Goal: Task Accomplishment & Management: Complete application form

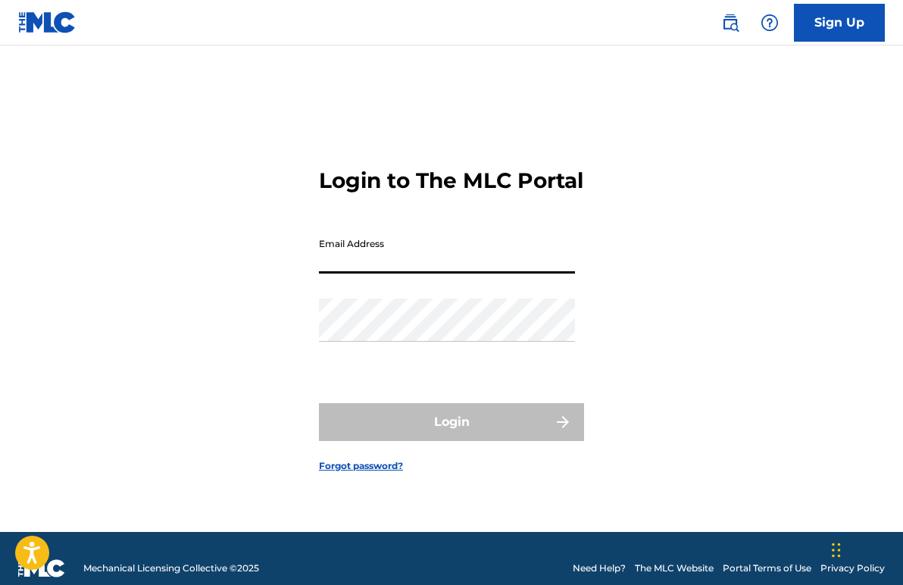
click at [472, 269] on input "Email Address" at bounding box center [447, 251] width 256 height 43
type input "[EMAIL_ADDRESS][DOMAIN_NAME]"
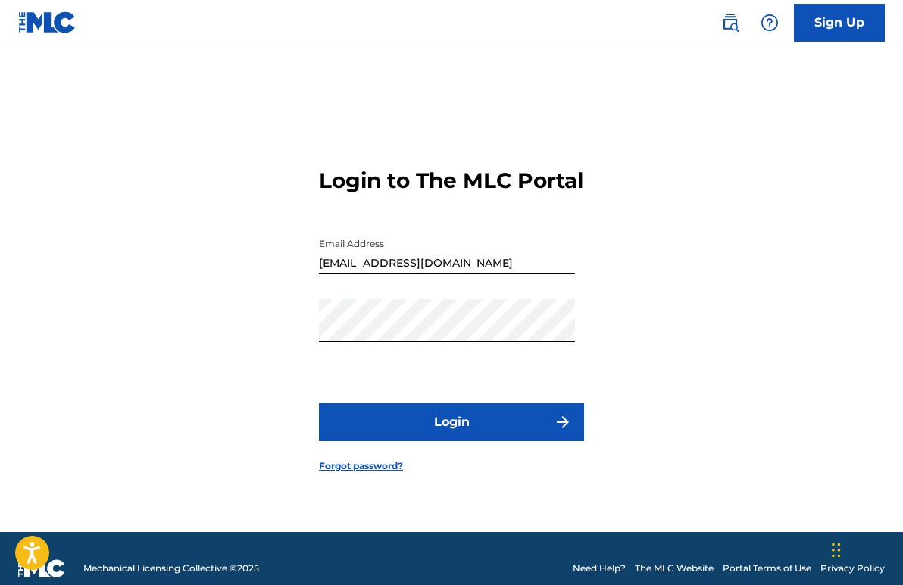
click at [412, 439] on button "Login" at bounding box center [451, 422] width 265 height 38
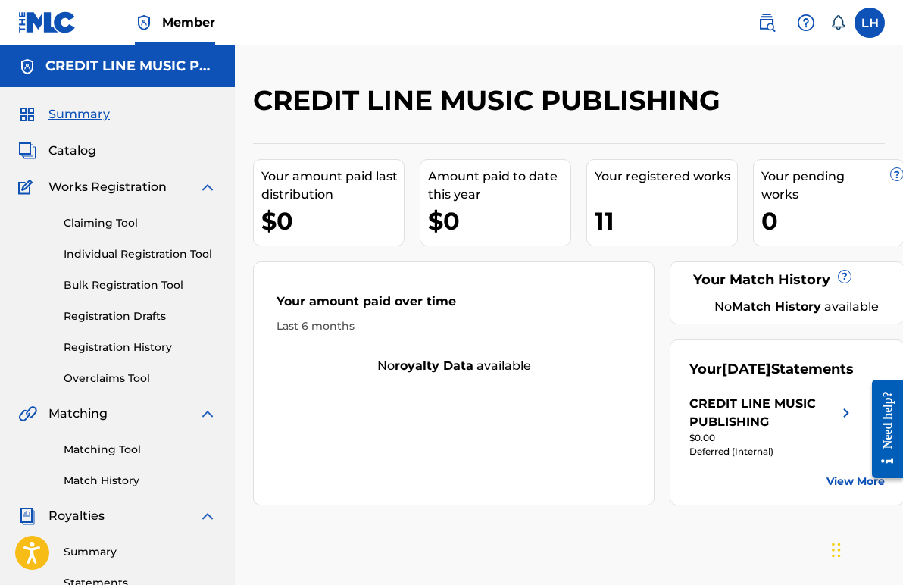
click at [626, 209] on div "11" at bounding box center [666, 221] width 142 height 34
click at [138, 252] on link "Individual Registration Tool" at bounding box center [140, 254] width 153 height 16
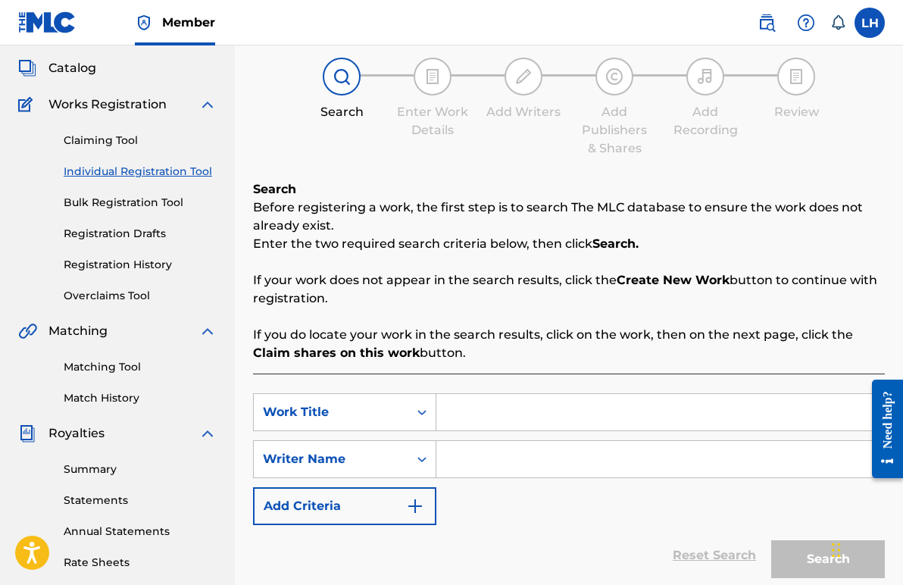
scroll to position [142, 0]
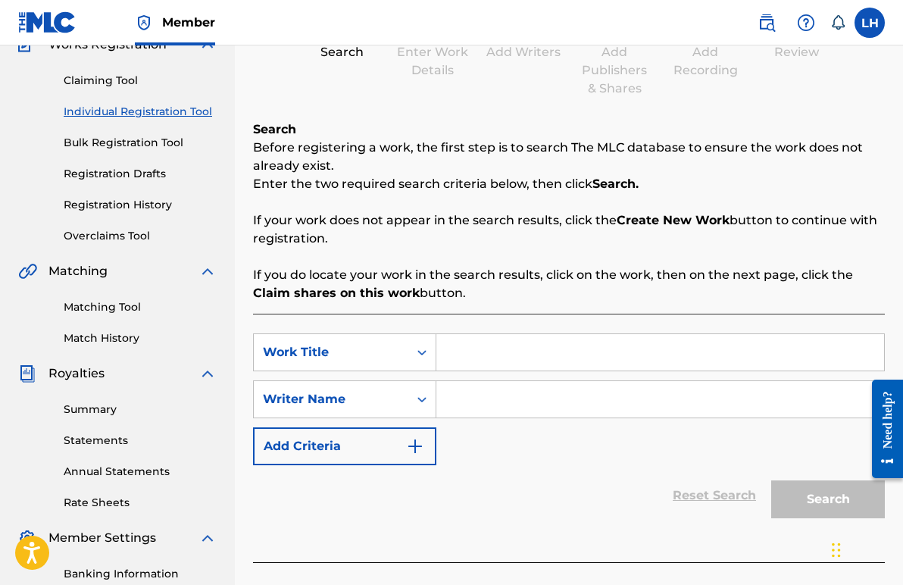
click at [480, 360] on input "Search Form" at bounding box center [661, 352] width 448 height 36
paste input "BANG BANG BANG"
type input "BANG BANG BANG"
click at [503, 408] on input "Search Form" at bounding box center [661, 399] width 448 height 36
paste input "[PERSON_NAME] [PERSON_NAME]"
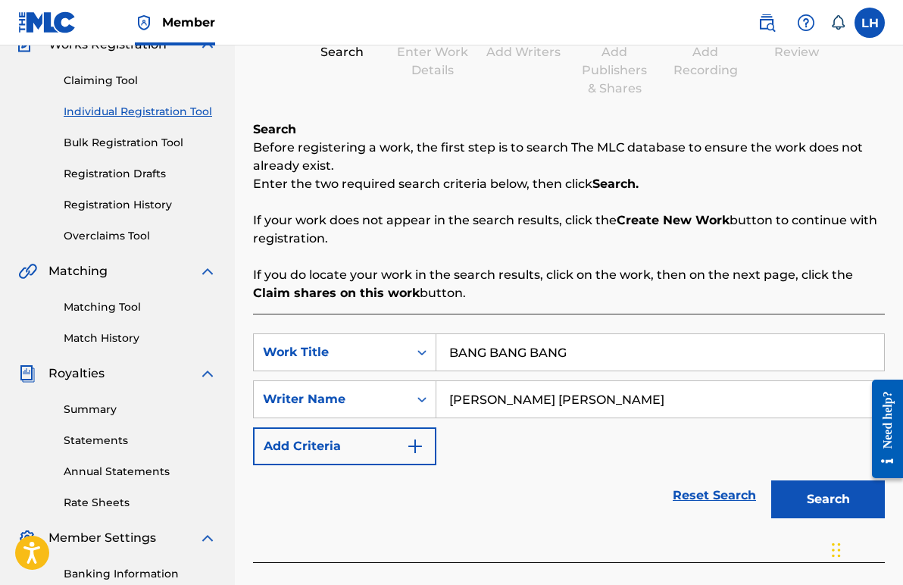
drag, startPoint x: 615, startPoint y: 401, endPoint x: 530, endPoint y: 400, distance: 85.6
click at [530, 400] on input "[PERSON_NAME] [PERSON_NAME]" at bounding box center [661, 399] width 448 height 36
click at [452, 402] on input "[PERSON_NAME] [PERSON_NAME]" at bounding box center [661, 399] width 448 height 36
paste input "[PERSON_NAME]"
drag, startPoint x: 705, startPoint y: 400, endPoint x: 621, endPoint y: 398, distance: 83.4
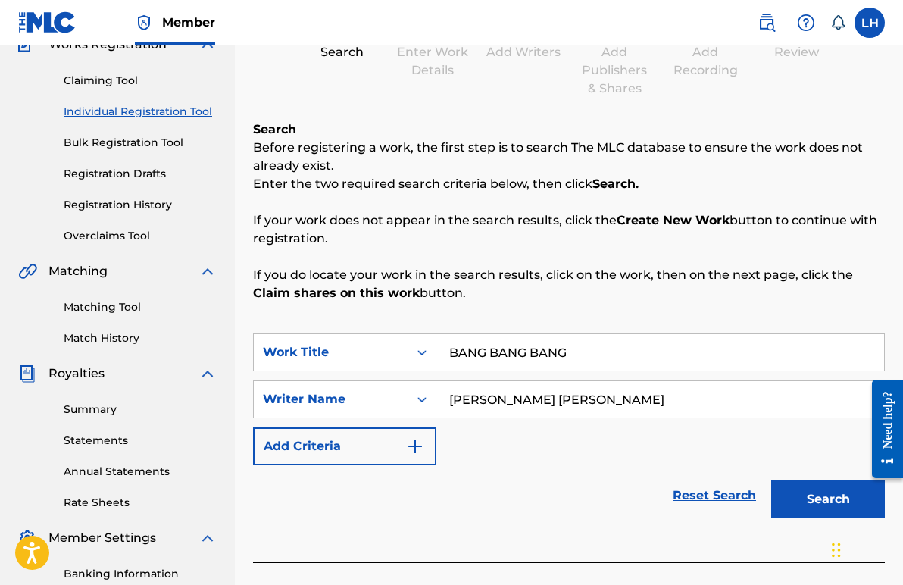
click at [621, 398] on input "[PERSON_NAME] [PERSON_NAME]" at bounding box center [661, 399] width 448 height 36
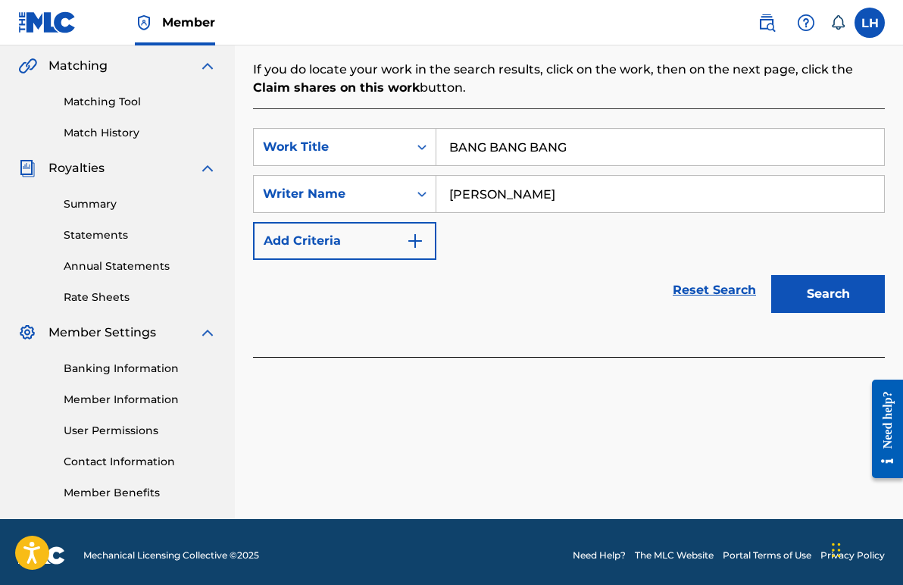
scroll to position [355, 0]
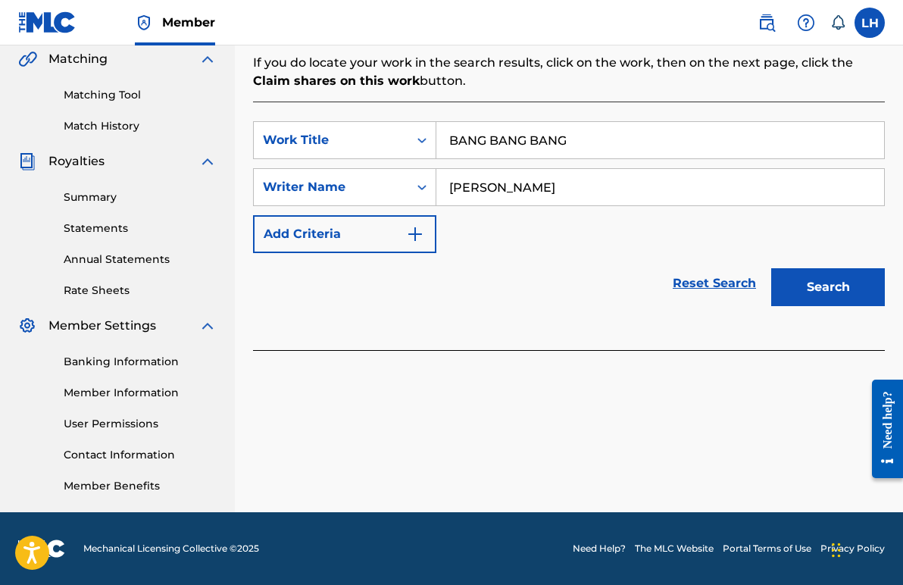
type input "[PERSON_NAME]"
click at [417, 233] on img "Search Form" at bounding box center [415, 234] width 18 height 18
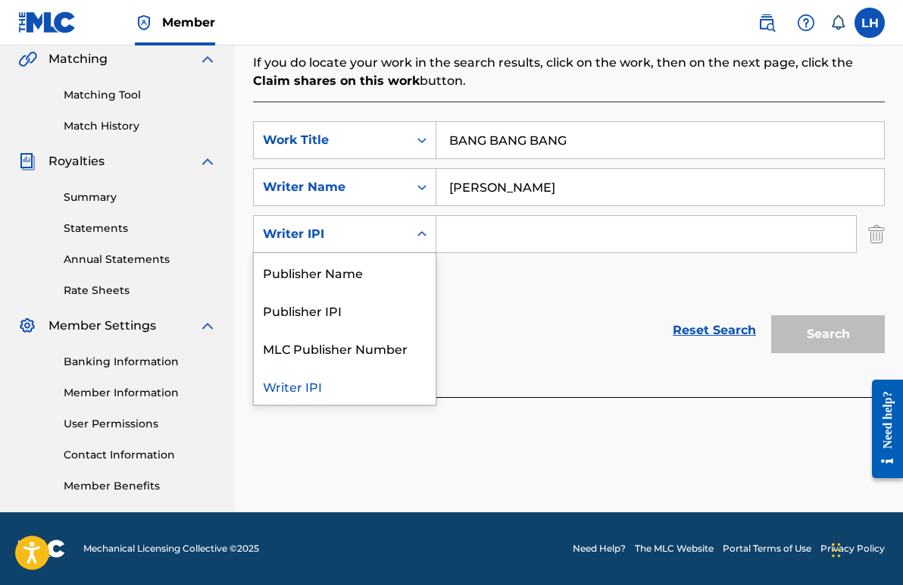
click at [423, 231] on icon "Search Form" at bounding box center [422, 234] width 15 height 15
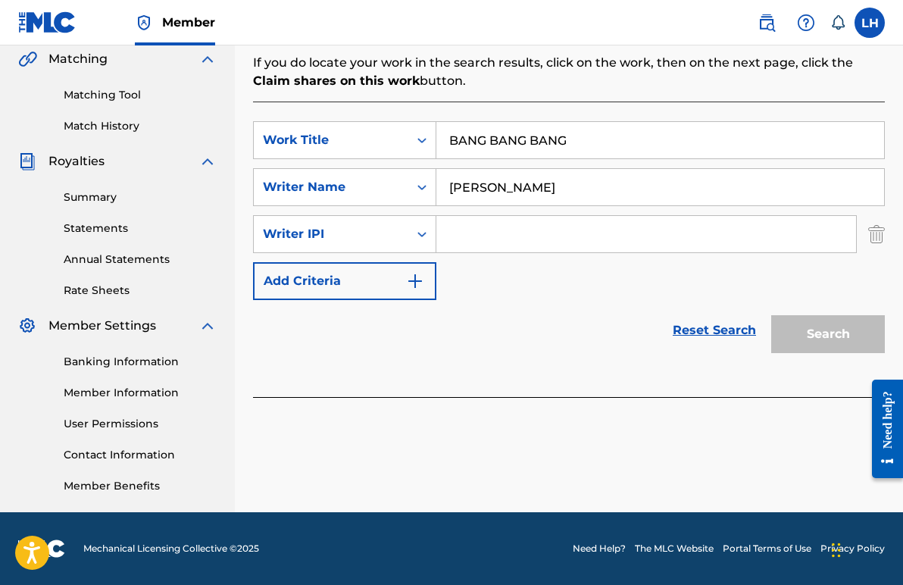
click at [466, 228] on input "Search Form" at bounding box center [647, 234] width 420 height 36
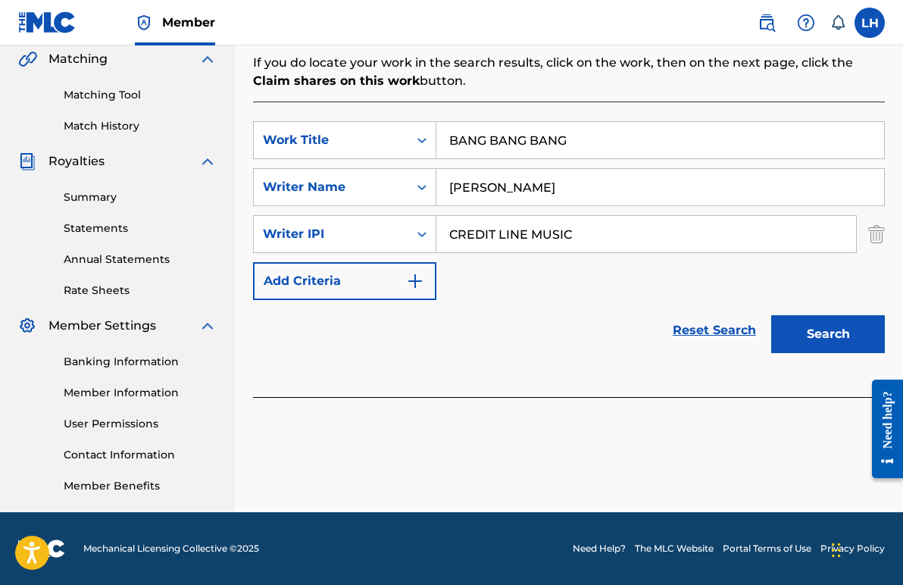
type input "CREDIT LINE MUSIC"
click at [835, 338] on button "Search" at bounding box center [829, 334] width 114 height 38
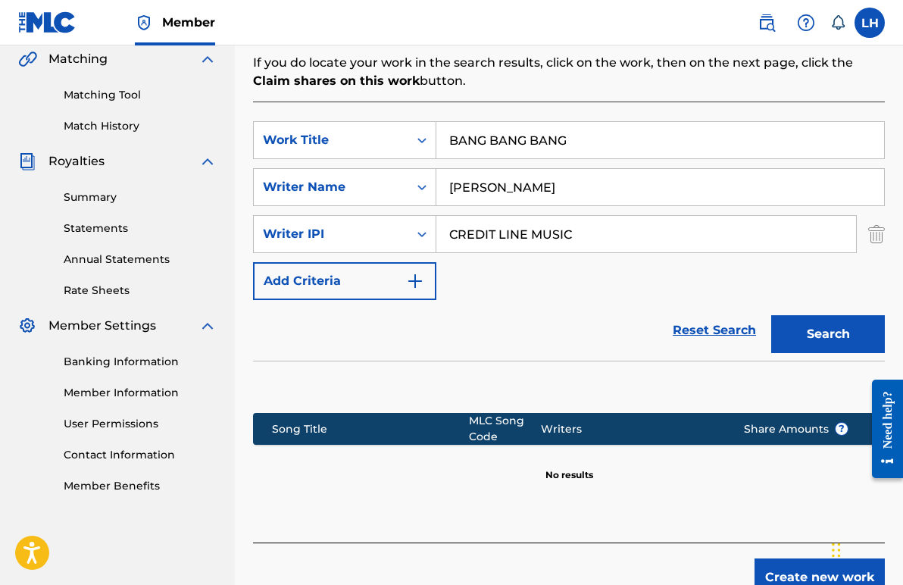
scroll to position [439, 0]
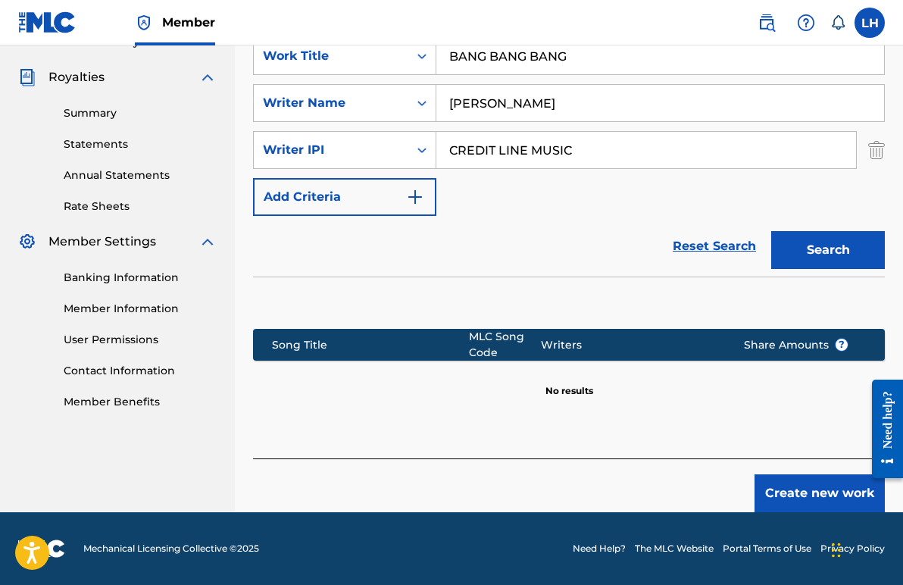
click at [818, 502] on button "Create new work" at bounding box center [820, 493] width 130 height 38
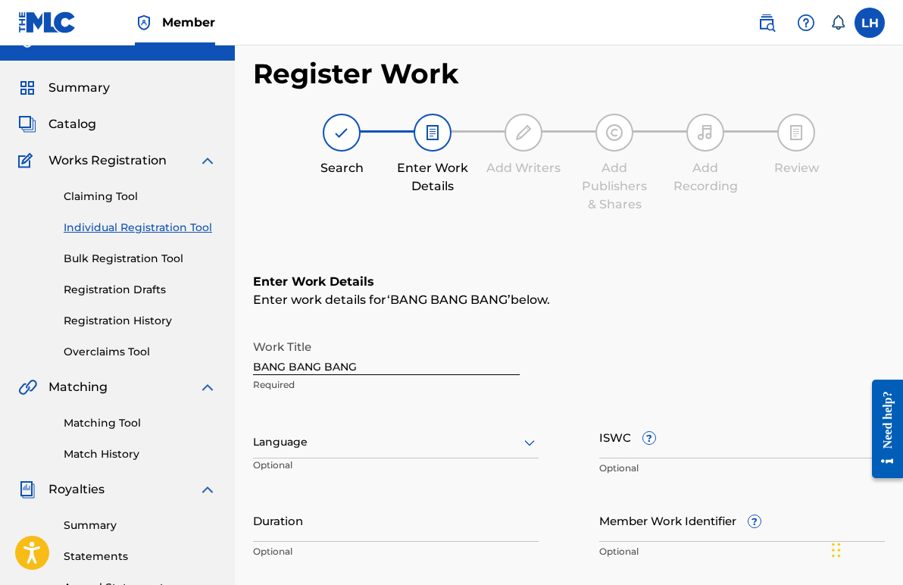
scroll to position [143, 0]
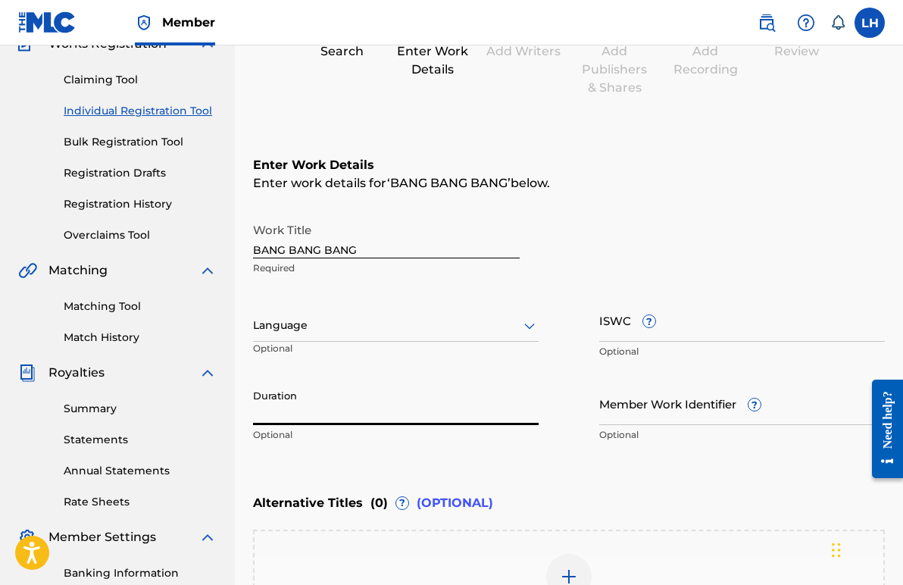
click at [375, 408] on input "Duration" at bounding box center [396, 403] width 286 height 43
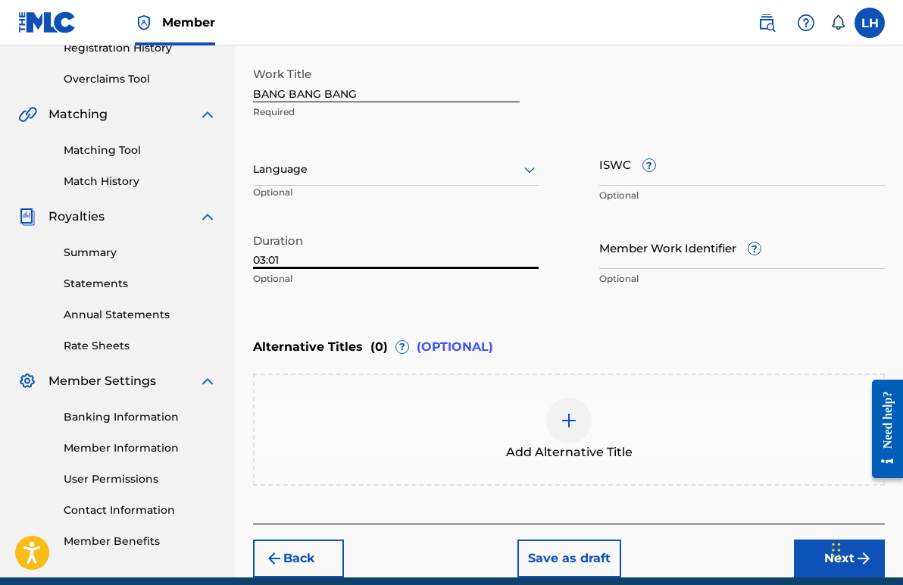
scroll to position [365, 0]
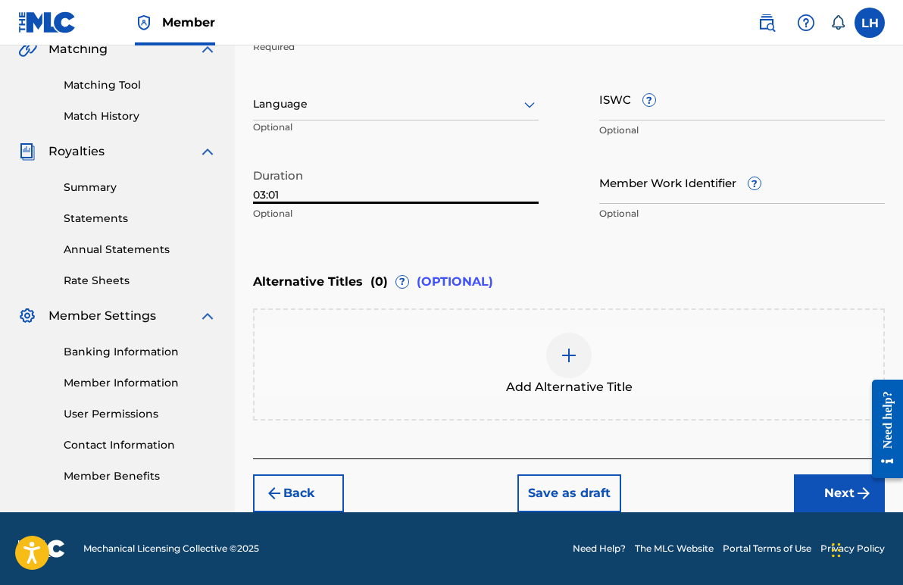
type input "03:01"
click at [858, 483] on button "Next" at bounding box center [839, 493] width 91 height 38
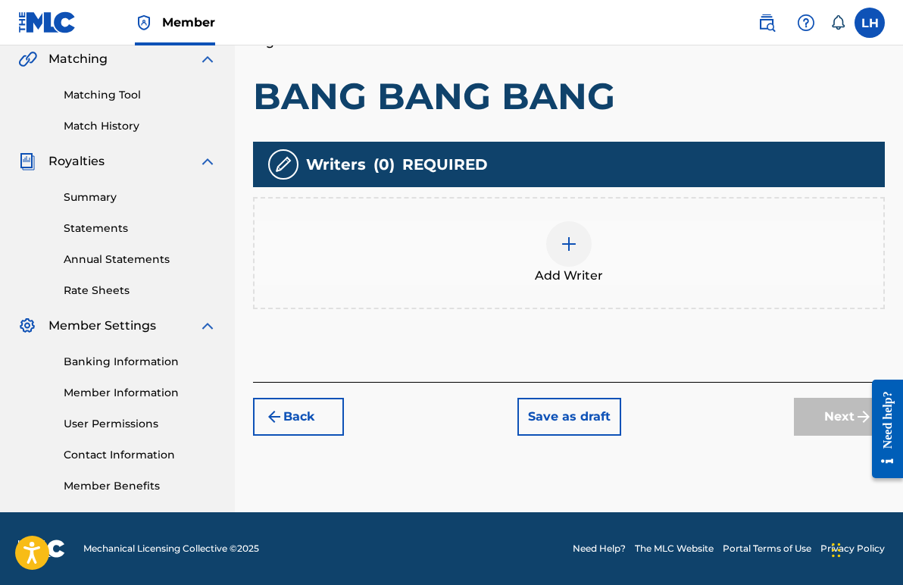
click at [573, 235] on img at bounding box center [569, 244] width 18 height 18
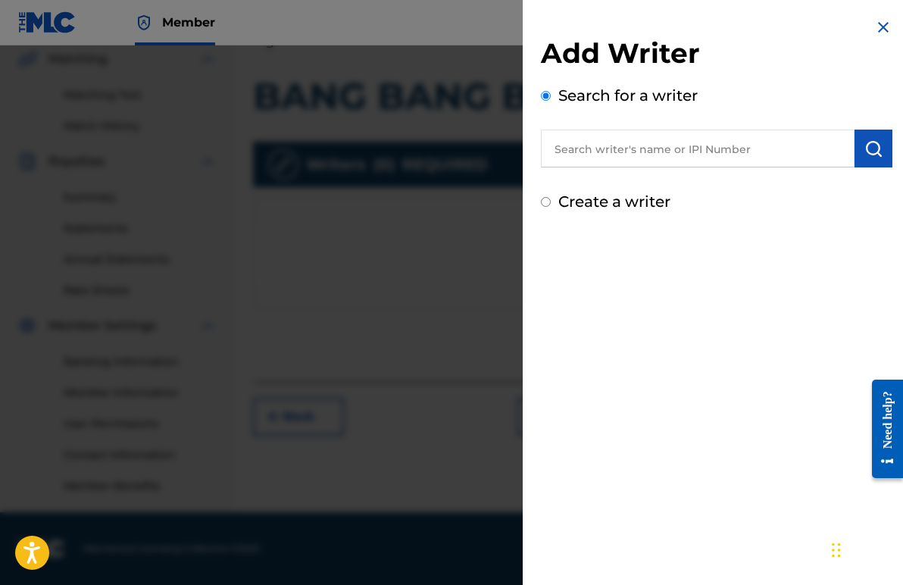
click at [599, 156] on input "text" at bounding box center [698, 149] width 314 height 38
paste input "[PERSON_NAME]"
type input "[PERSON_NAME]"
click at [865, 152] on img "submit" at bounding box center [874, 148] width 18 height 18
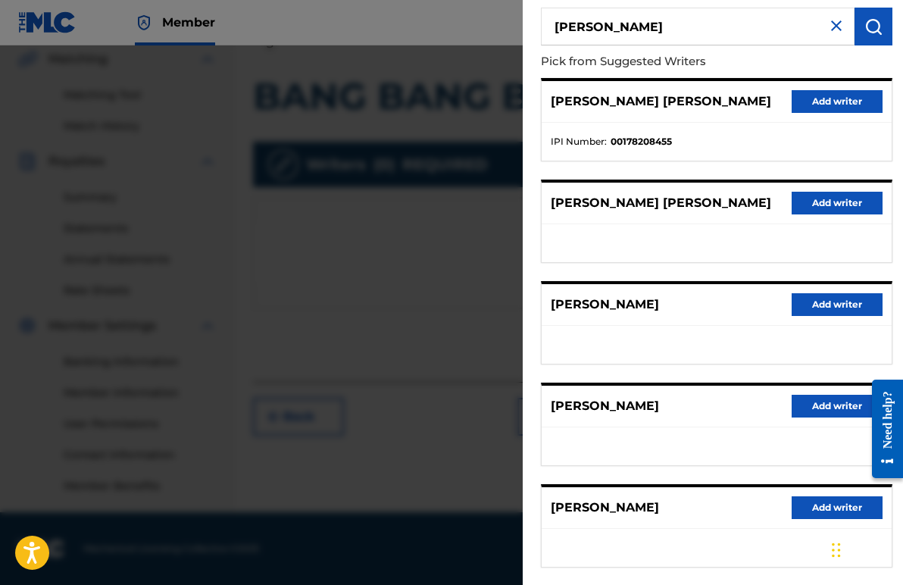
scroll to position [199, 0]
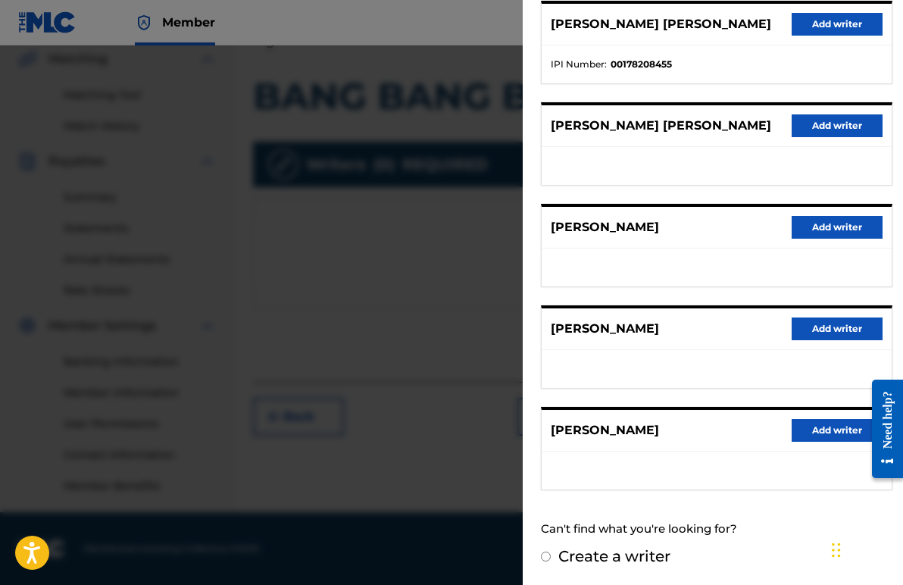
click at [546, 557] on input "Create a writer" at bounding box center [546, 557] width 10 height 10
radio input "false"
radio input "true"
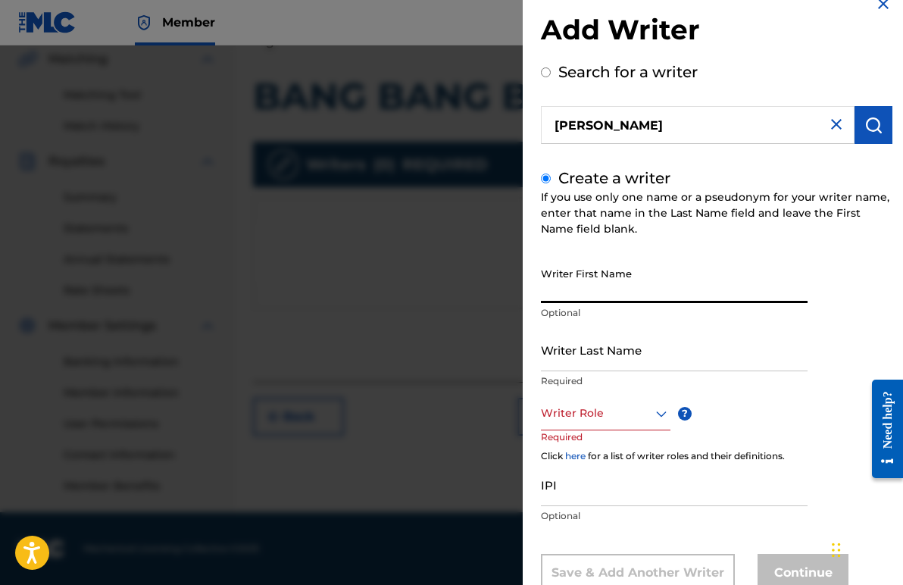
click at [612, 290] on input "Writer First Name" at bounding box center [674, 281] width 267 height 43
type input "C"
type input "[PERSON_NAME]"
click at [586, 364] on input "Writer Last Name" at bounding box center [674, 349] width 267 height 43
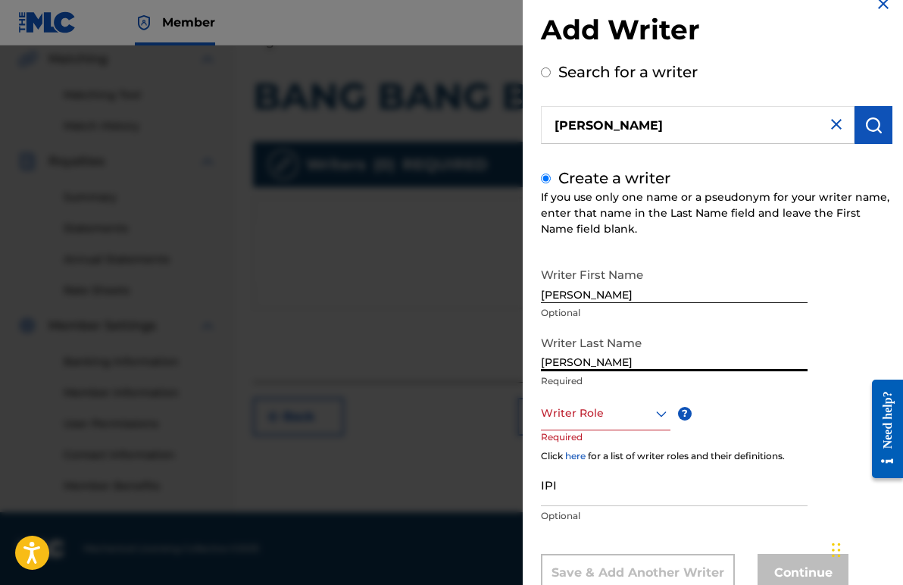
type input "[PERSON_NAME]"
click at [778, 421] on div "Writer First Name [PERSON_NAME] Optional Writer Last Name [PERSON_NAME] Require…" at bounding box center [717, 426] width 352 height 332
click at [660, 412] on div "Writer Role" at bounding box center [606, 413] width 130 height 34
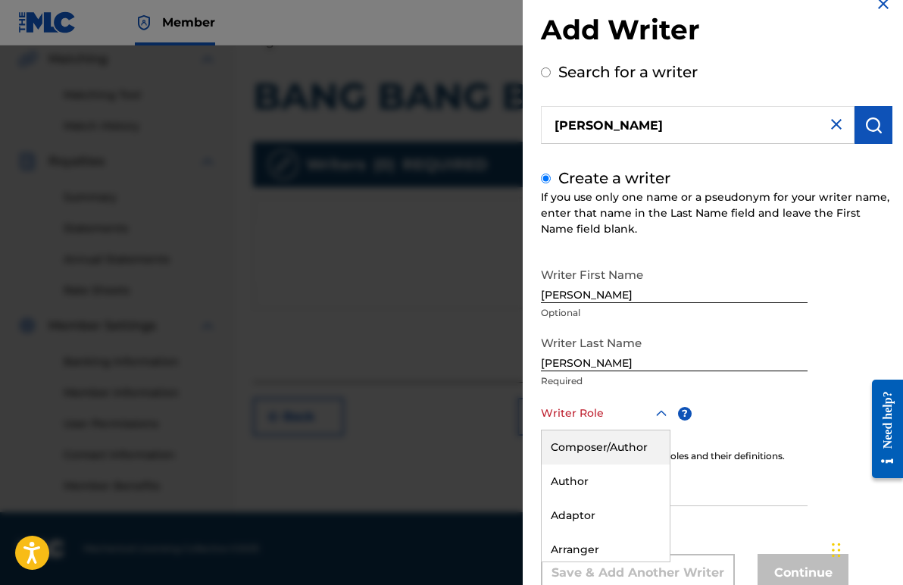
scroll to position [71, 0]
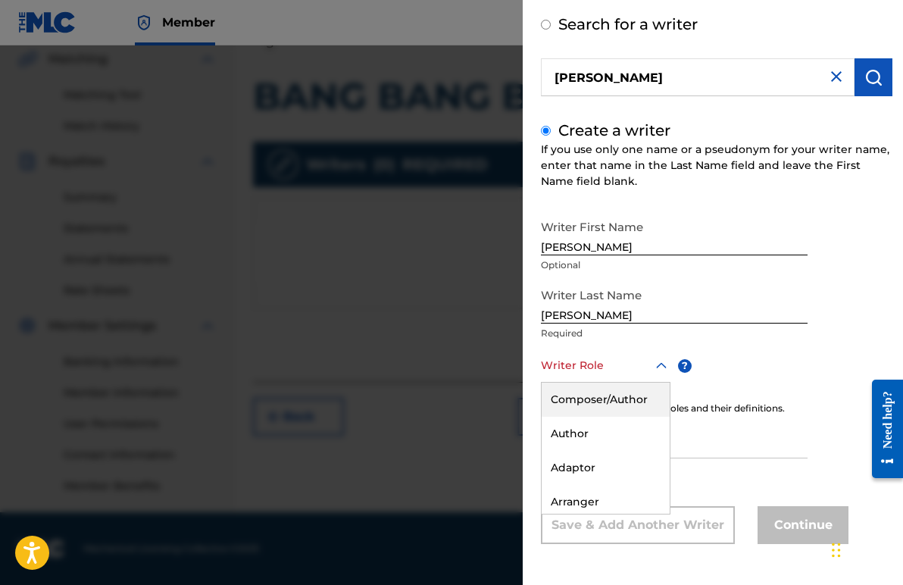
click at [627, 404] on div "Composer/Author" at bounding box center [606, 400] width 128 height 34
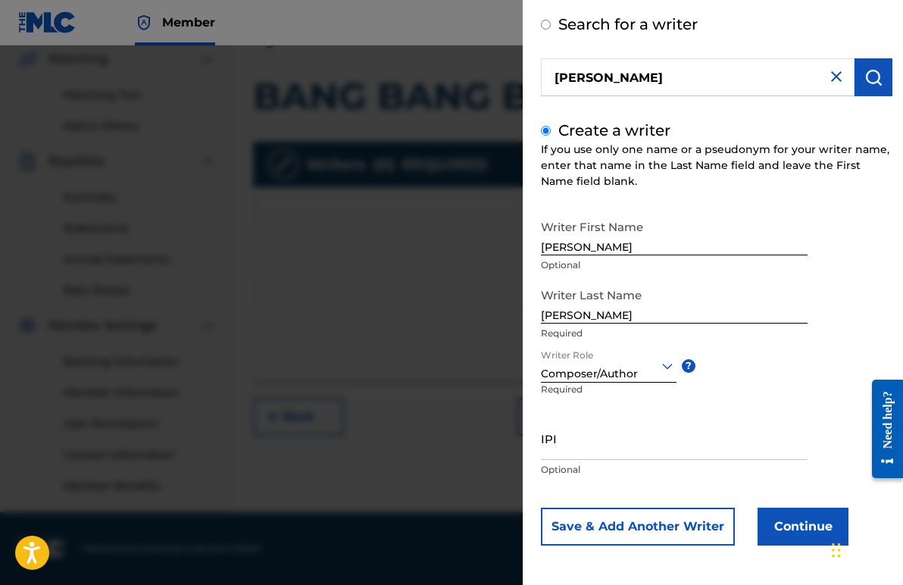
scroll to position [73, 0]
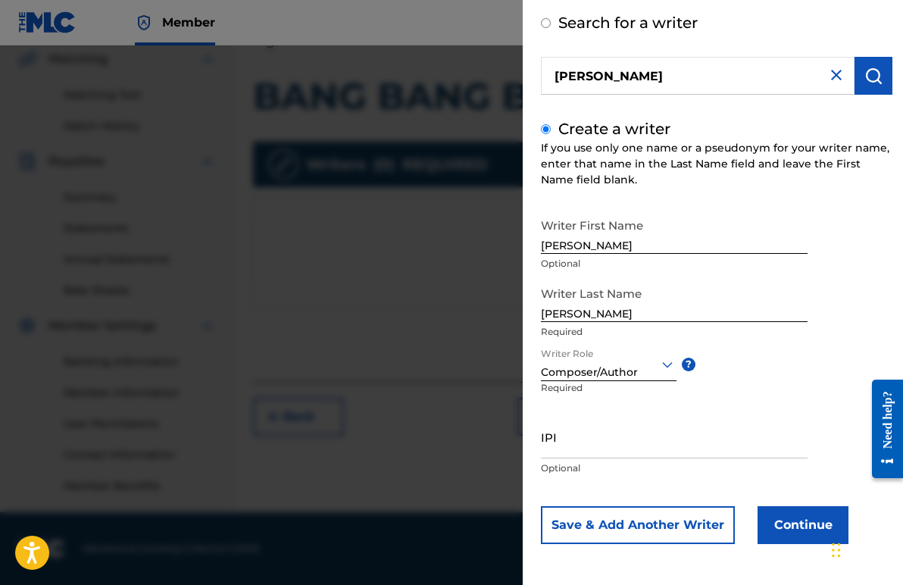
click at [783, 524] on button "Continue" at bounding box center [803, 525] width 91 height 38
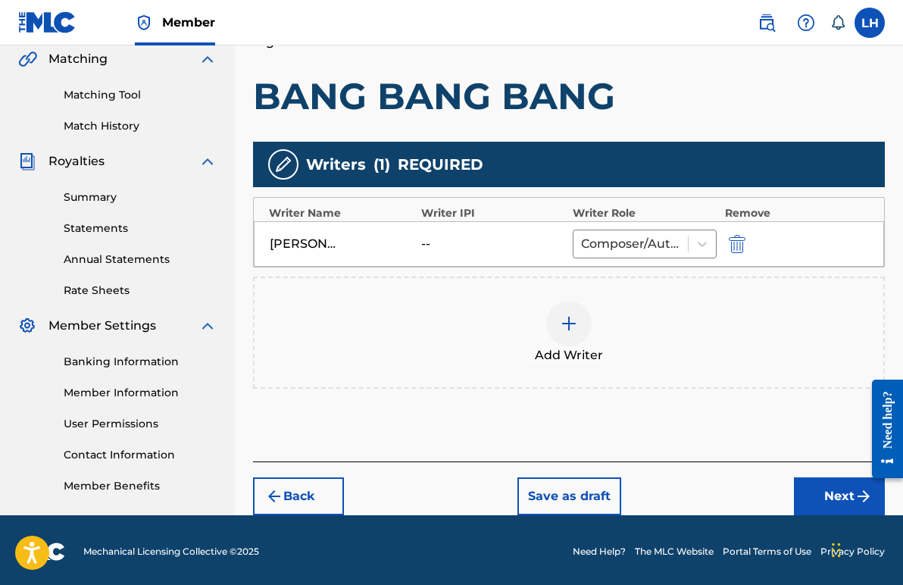
click at [810, 484] on button "Next" at bounding box center [839, 496] width 91 height 38
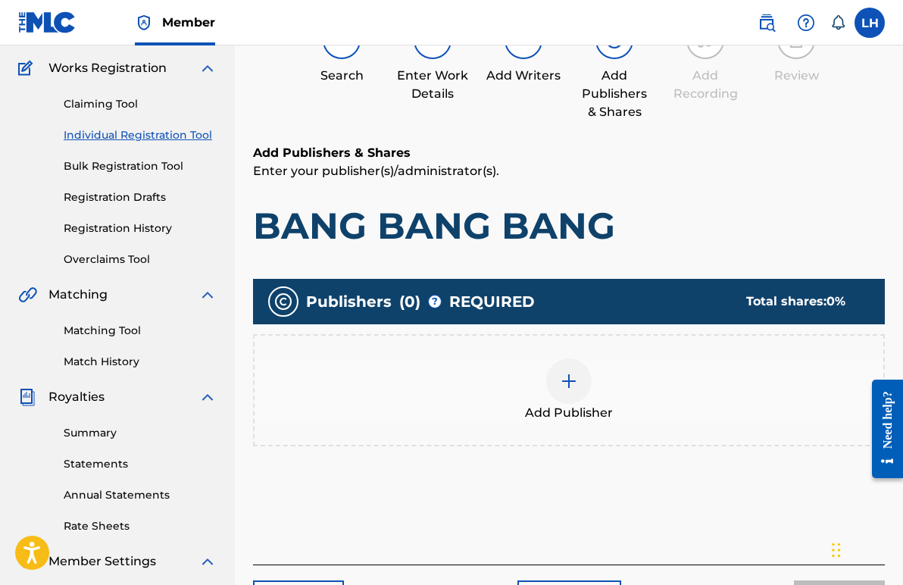
scroll to position [68, 0]
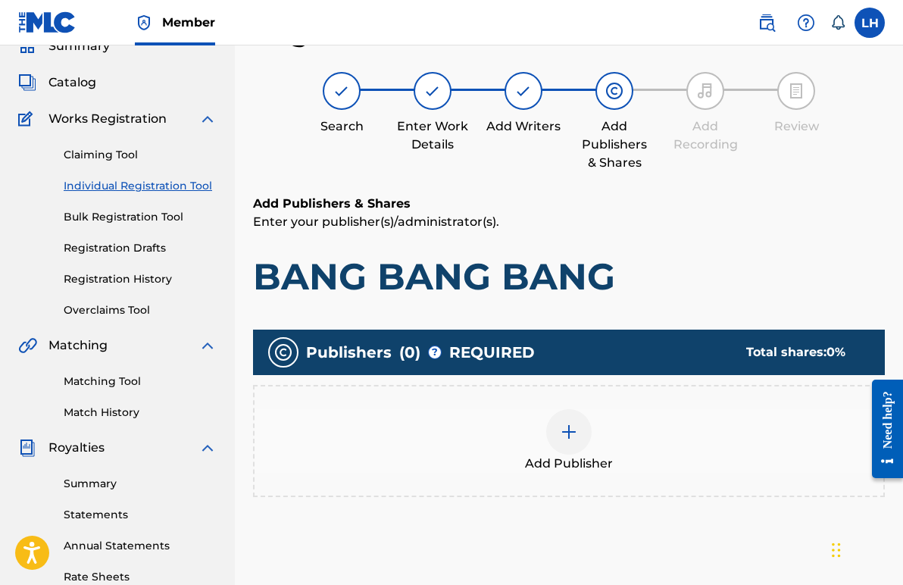
click at [419, 427] on div "Add Publisher" at bounding box center [569, 441] width 629 height 64
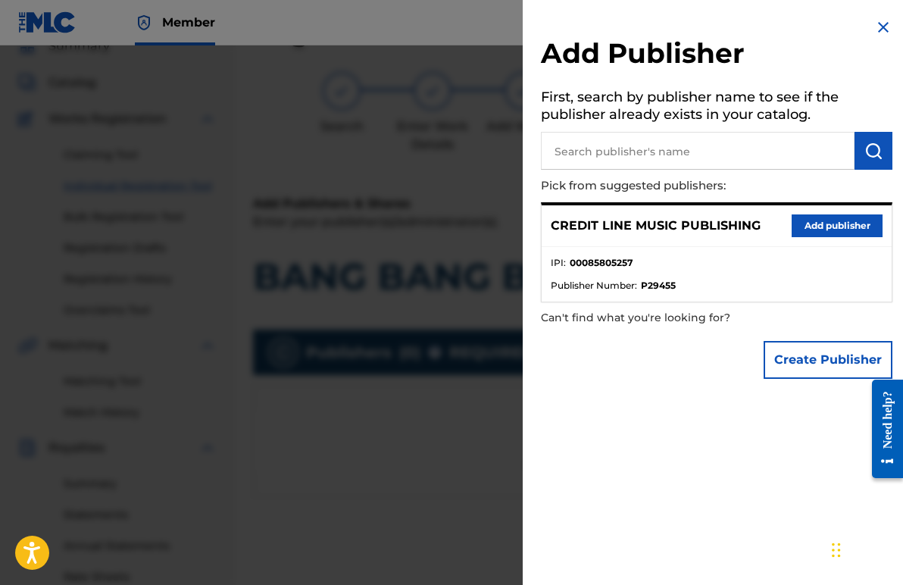
click at [806, 223] on button "Add publisher" at bounding box center [837, 225] width 91 height 23
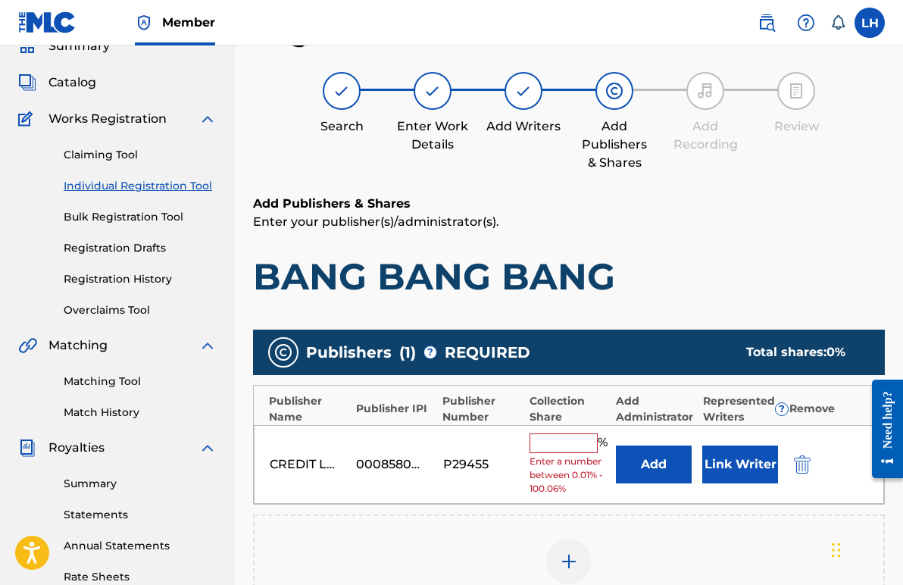
click at [559, 439] on input "text" at bounding box center [564, 444] width 68 height 20
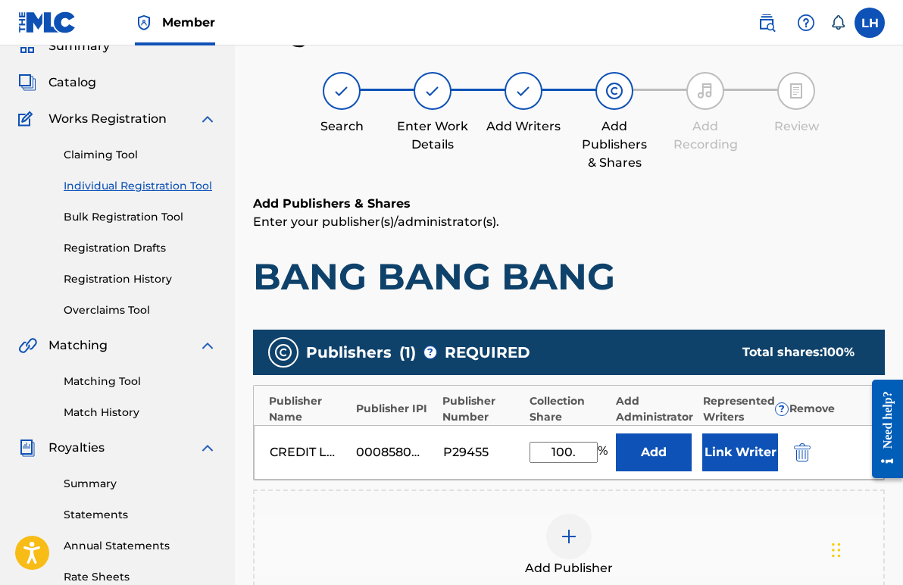
type input "100."
click at [654, 452] on button "Add" at bounding box center [654, 453] width 76 height 38
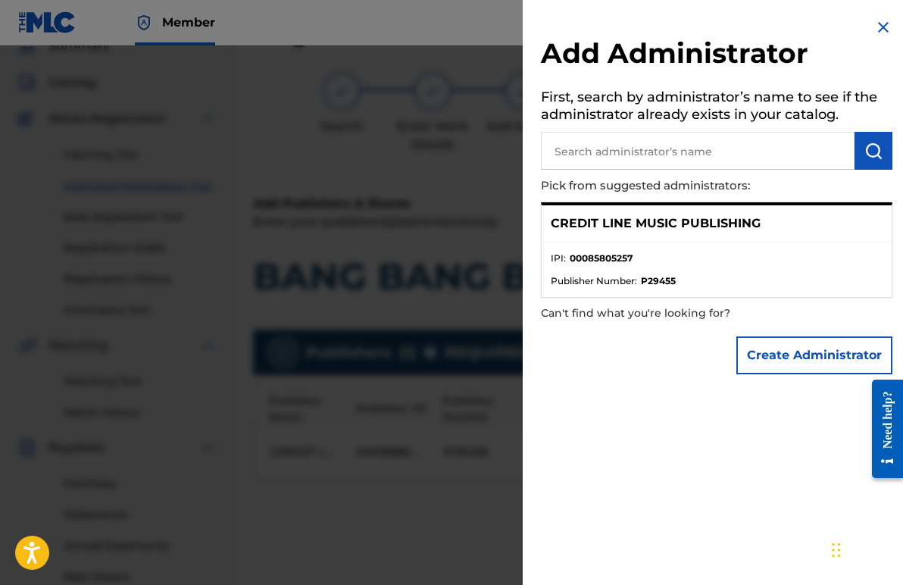
click at [706, 390] on div "Add Administrator First, search by administrator’s name to see if the administr…" at bounding box center [717, 200] width 388 height 400
click at [695, 230] on p "CREDIT LINE MUSIC PUBLISHING" at bounding box center [656, 223] width 210 height 18
click at [775, 356] on button "Create Administrator" at bounding box center [815, 355] width 156 height 38
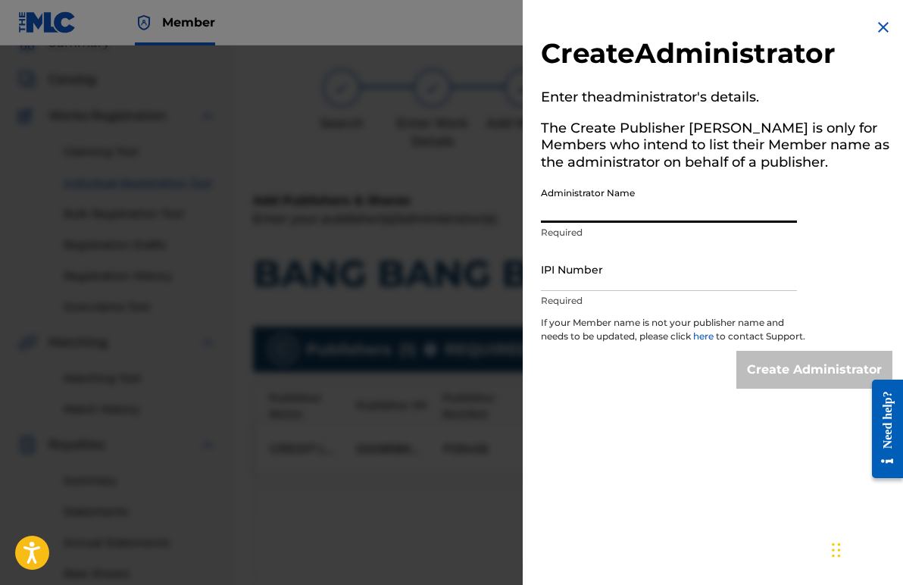
click at [674, 215] on input "Administrator Name" at bounding box center [669, 201] width 256 height 43
drag, startPoint x: 611, startPoint y: 215, endPoint x: 525, endPoint y: 211, distance: 85.7
click at [525, 211] on div "Create Administrator Enter the administrator 's details. The Create Publisher b…" at bounding box center [717, 203] width 388 height 407
paste input "rtis [PERSON_NAME]"
type input "[PERSON_NAME]"
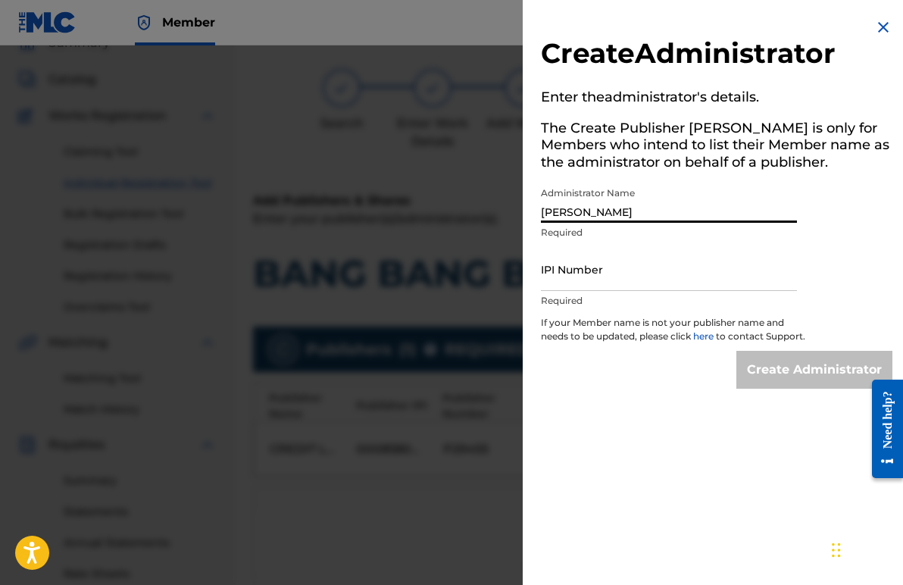
click at [574, 280] on input "IPI Number" at bounding box center [669, 269] width 256 height 43
click at [693, 205] on input "[PERSON_NAME]" at bounding box center [669, 201] width 256 height 43
drag, startPoint x: 691, startPoint y: 205, endPoint x: 528, endPoint y: 208, distance: 163.0
click at [528, 208] on div "Create Administrator Enter the administrator 's details. The Create Publisher b…" at bounding box center [717, 203] width 388 height 407
click at [614, 434] on div "Create Administrator Enter the administrator 's details. The Create Publisher b…" at bounding box center [717, 292] width 388 height 585
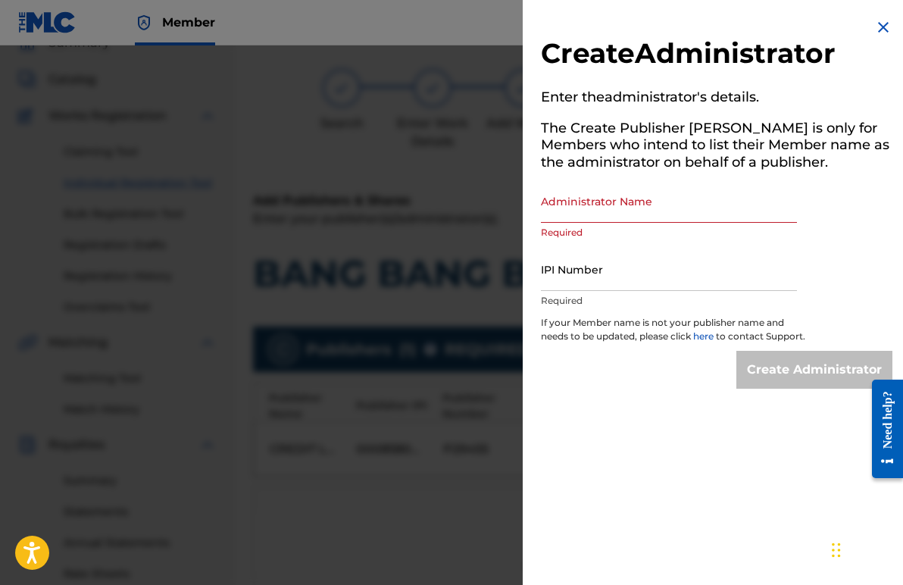
click at [876, 23] on img at bounding box center [884, 27] width 18 height 18
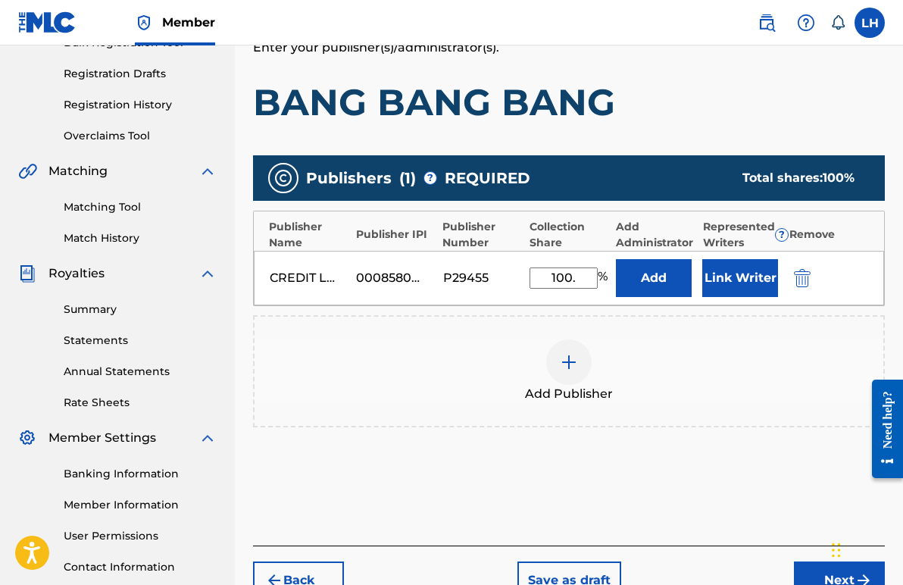
scroll to position [355, 0]
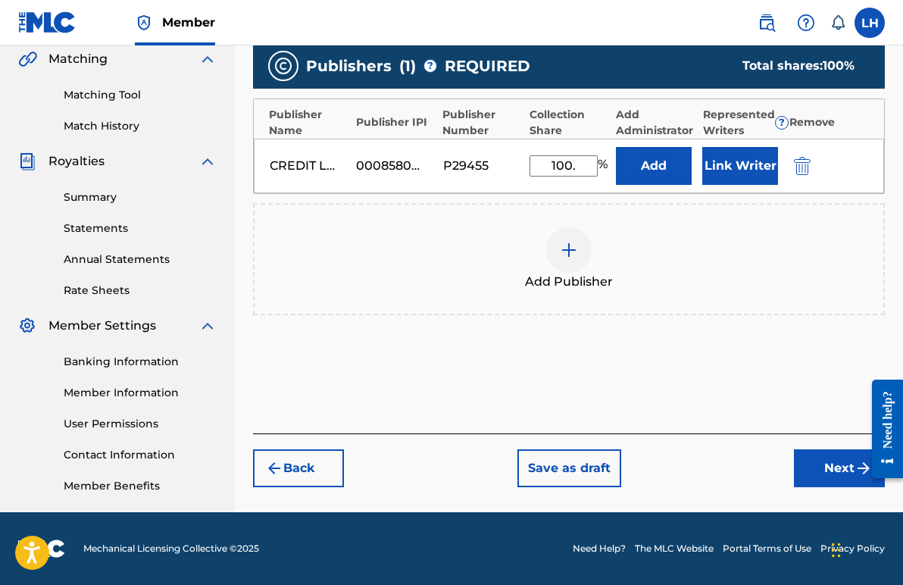
click at [834, 471] on button "Next" at bounding box center [839, 468] width 91 height 38
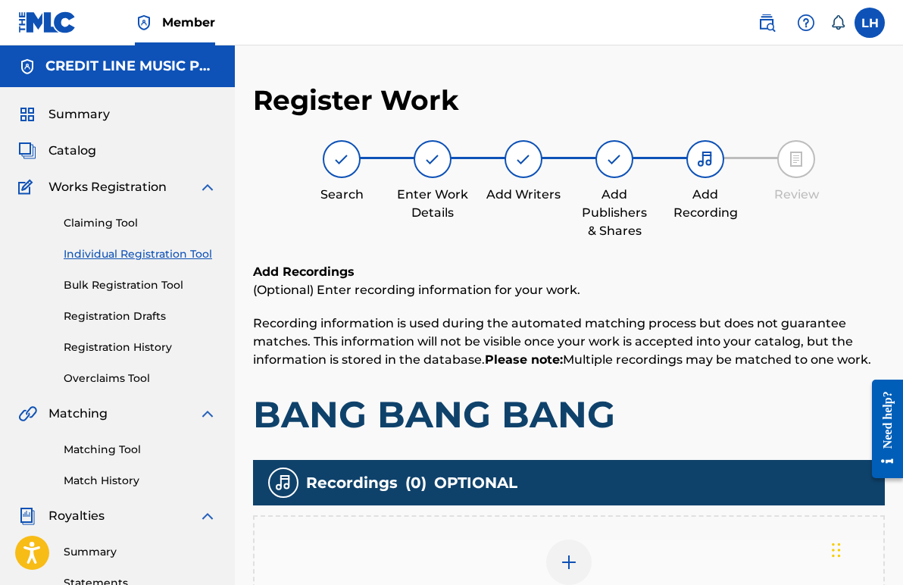
scroll to position [263, 0]
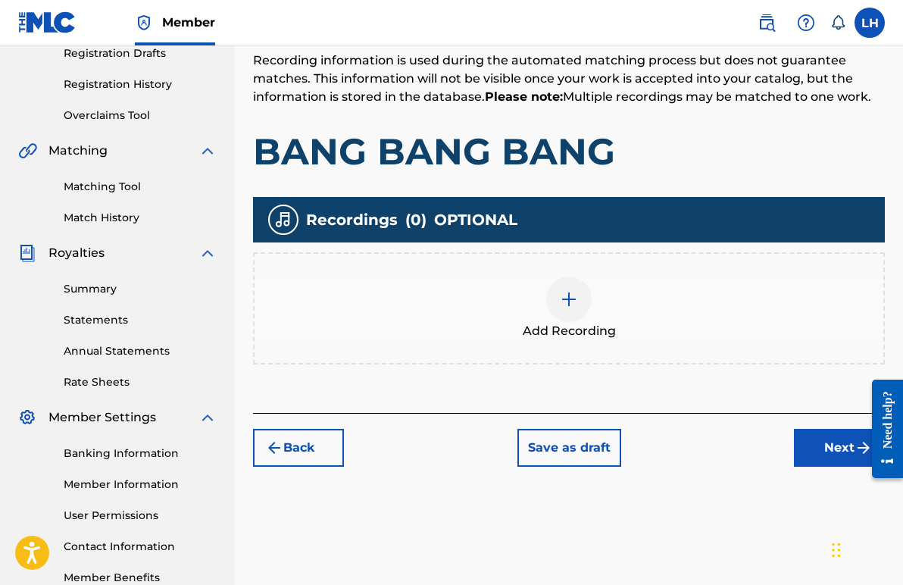
click at [817, 456] on button "Next" at bounding box center [839, 448] width 91 height 38
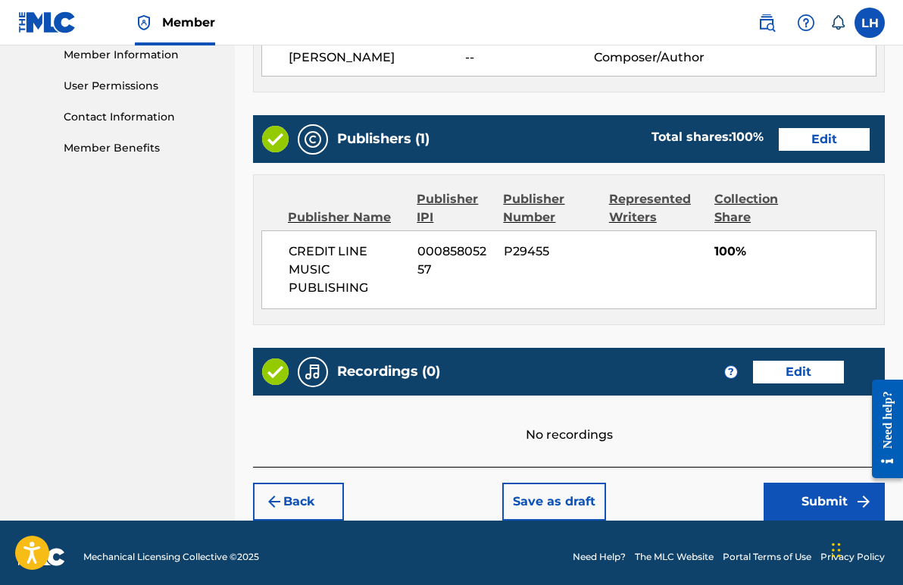
scroll to position [700, 0]
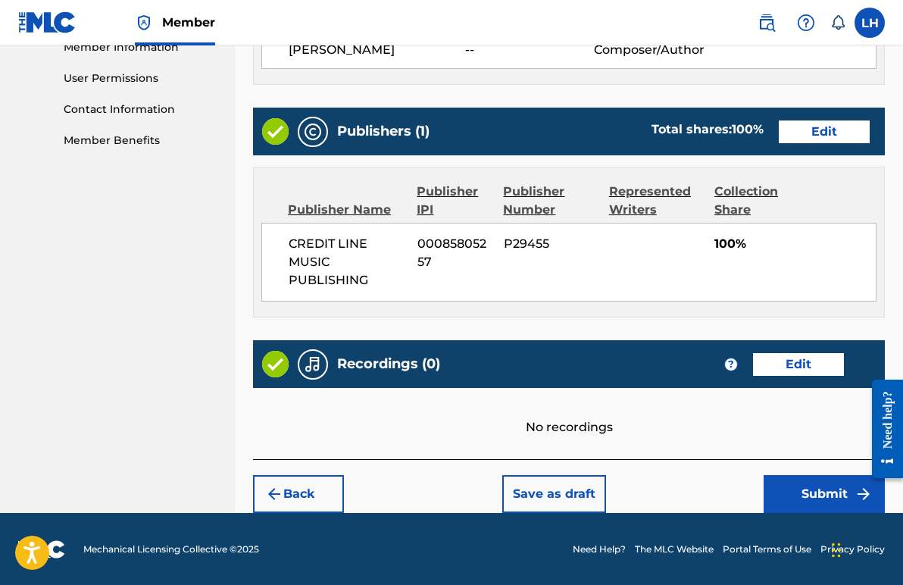
click at [772, 365] on button "Edit" at bounding box center [798, 364] width 91 height 23
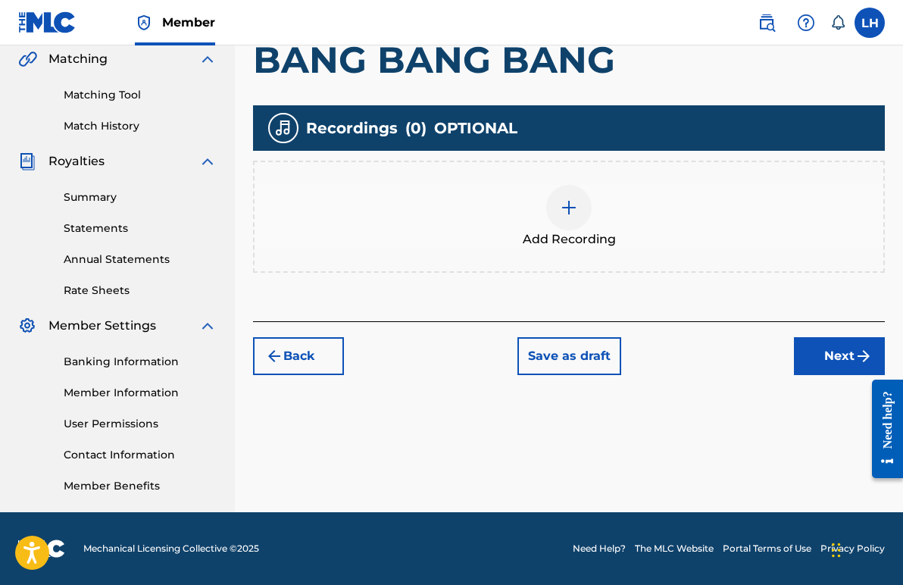
scroll to position [355, 0]
click at [460, 204] on div "Add Recording" at bounding box center [569, 217] width 629 height 64
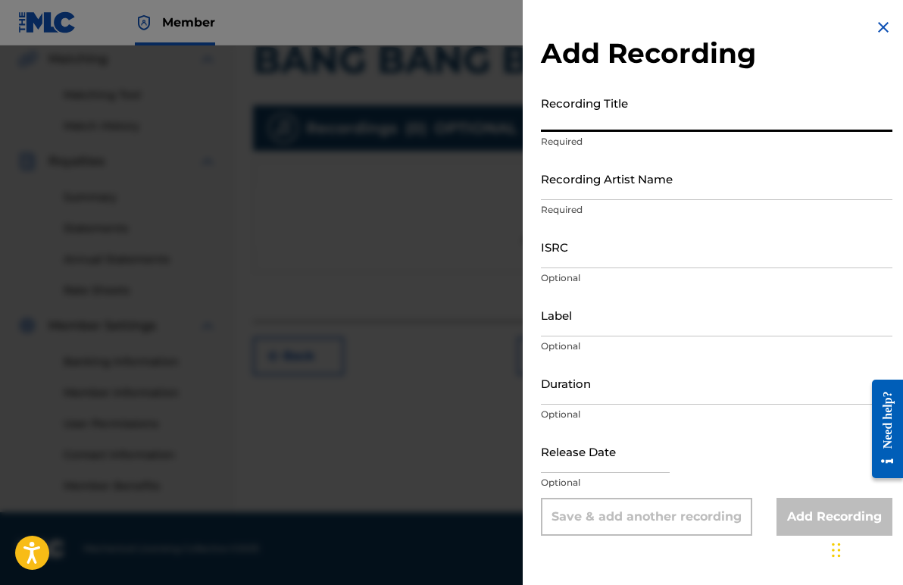
click at [548, 121] on input "Recording Title" at bounding box center [717, 110] width 352 height 43
paste input "Let the Light Shine"
type input "Let the Light Shine"
click at [584, 189] on input "Recording Artist Name" at bounding box center [717, 178] width 352 height 43
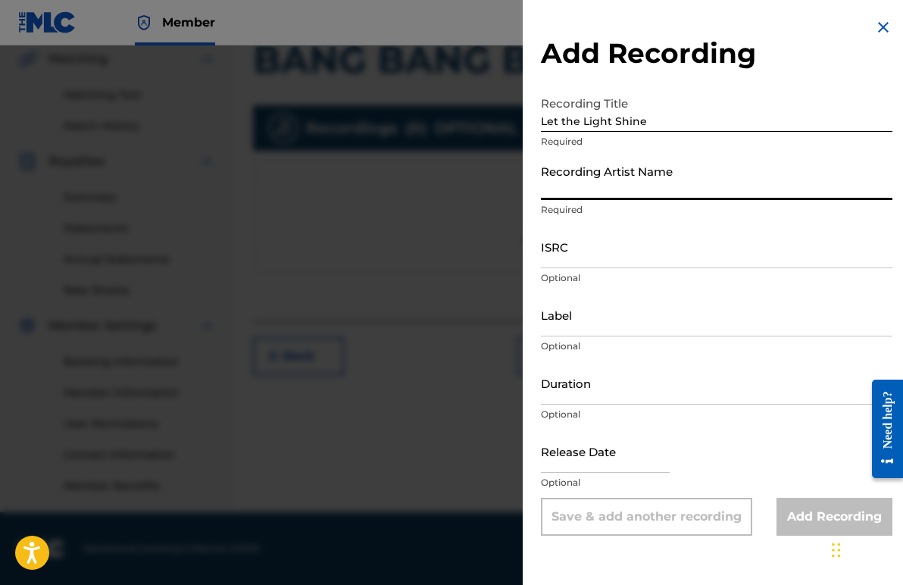
paste input "Apropos Musique"
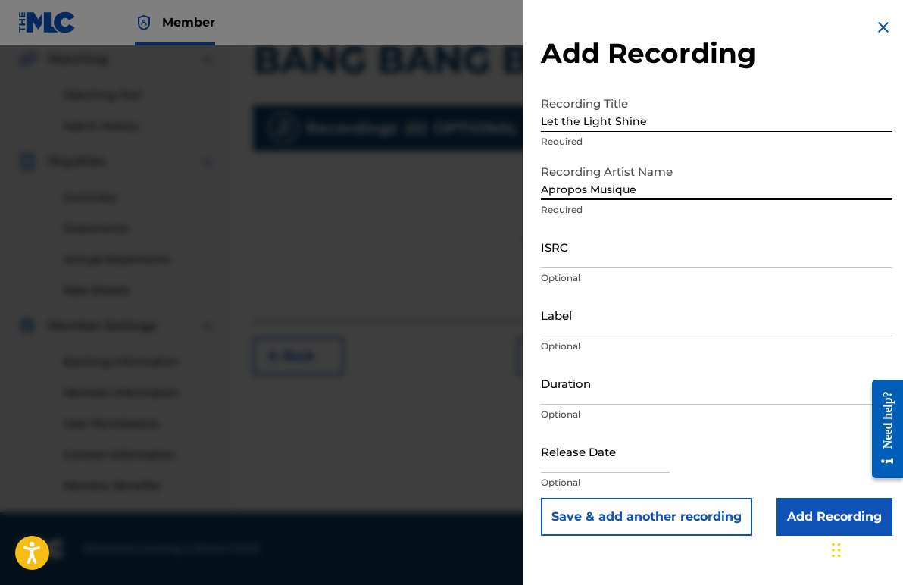
type input "Apropos Musique"
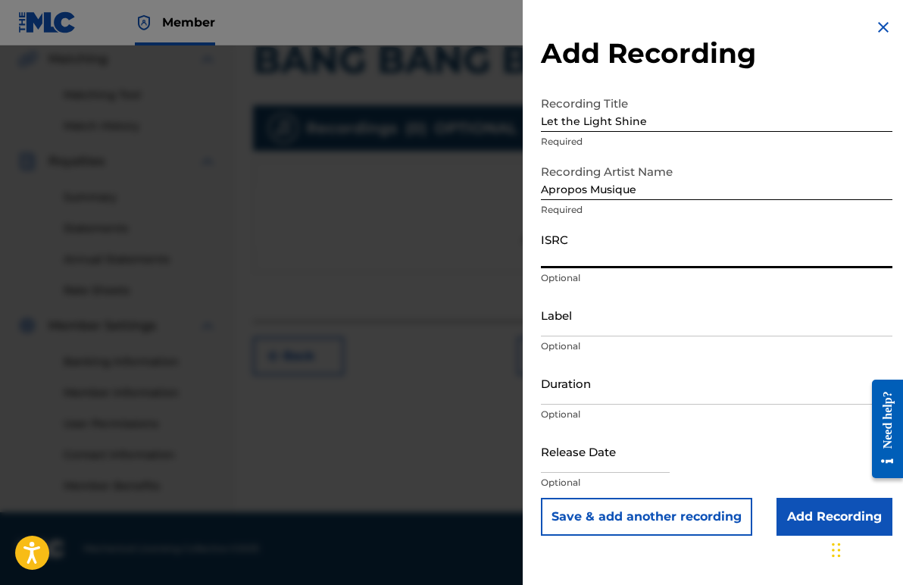
click at [567, 259] on input "ISRC" at bounding box center [717, 246] width 352 height 43
paste input "ushm81121131"
type input "ushm81121131"
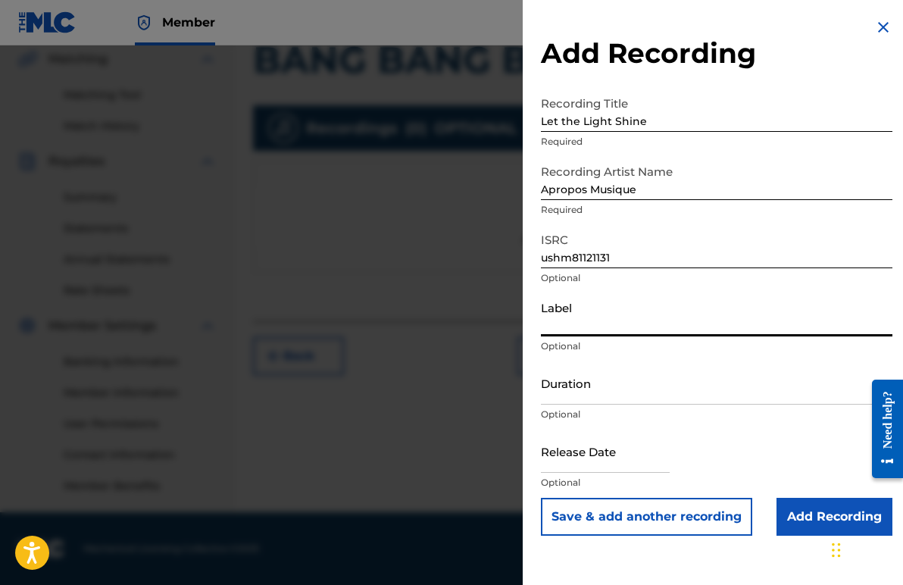
click at [576, 328] on input "Label" at bounding box center [717, 314] width 352 height 43
type input "EQUUS"
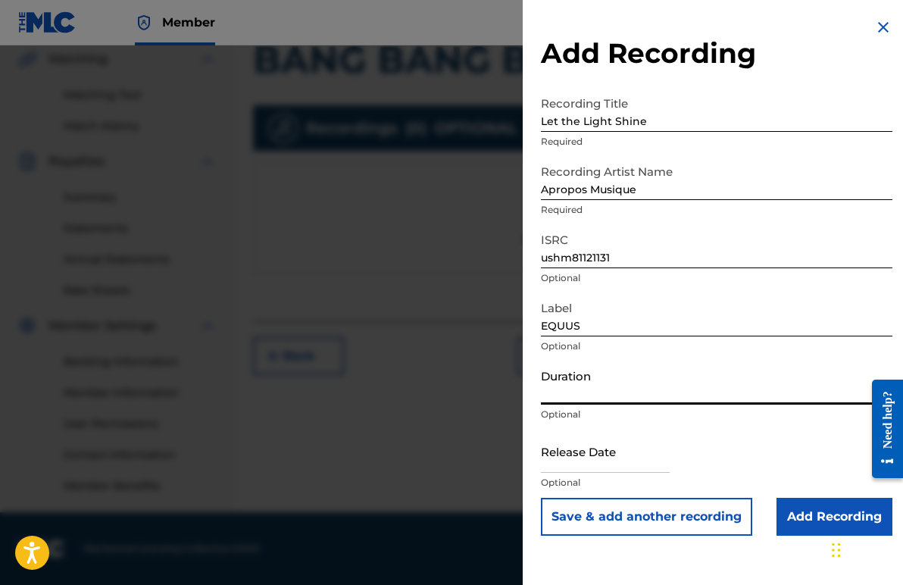
click at [584, 392] on input "Duration" at bounding box center [717, 383] width 352 height 43
type input "03:01"
click at [588, 465] on input "text" at bounding box center [605, 451] width 129 height 43
select select "7"
select select "2025"
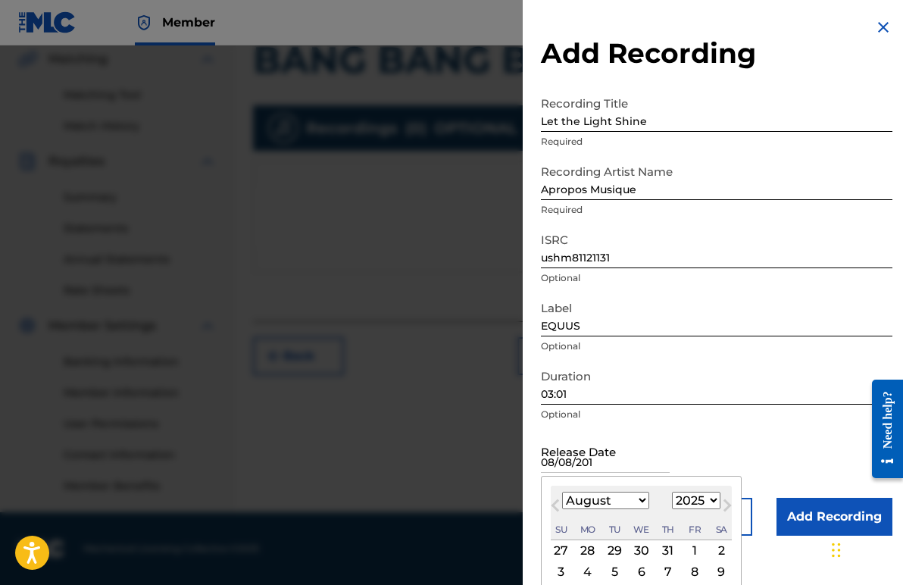
type input "[DATE]"
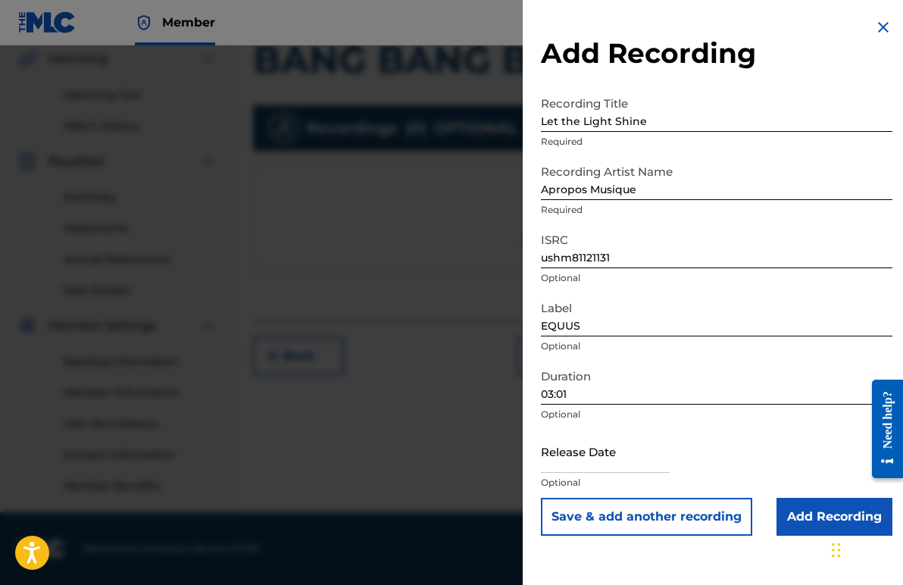
scroll to position [0, 0]
click at [621, 465] on input "text" at bounding box center [605, 451] width 129 height 43
select select "7"
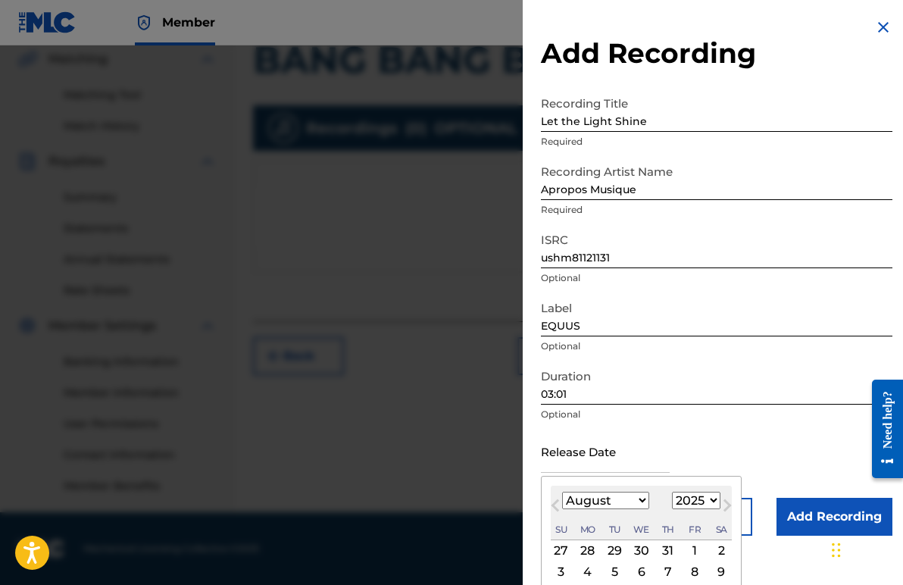
scroll to position [111, 0]
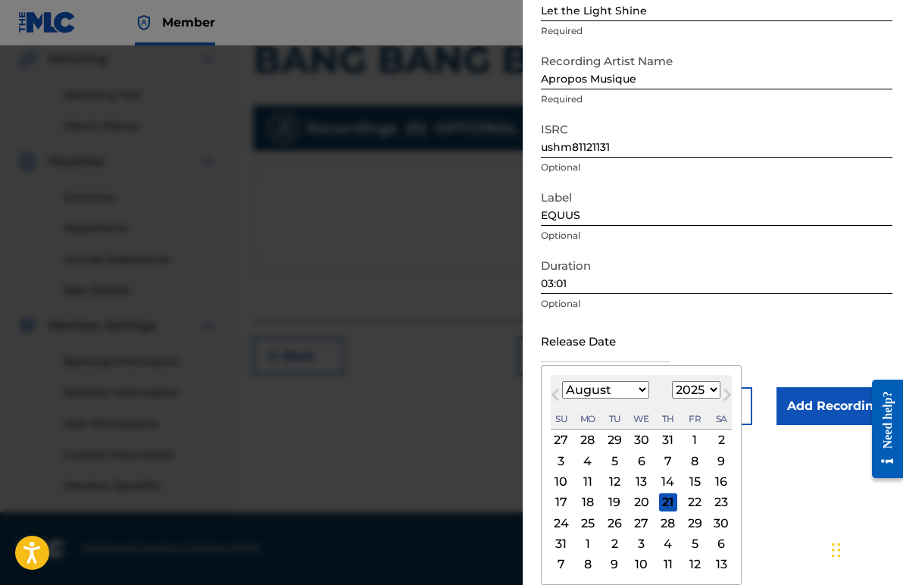
select select "2011"
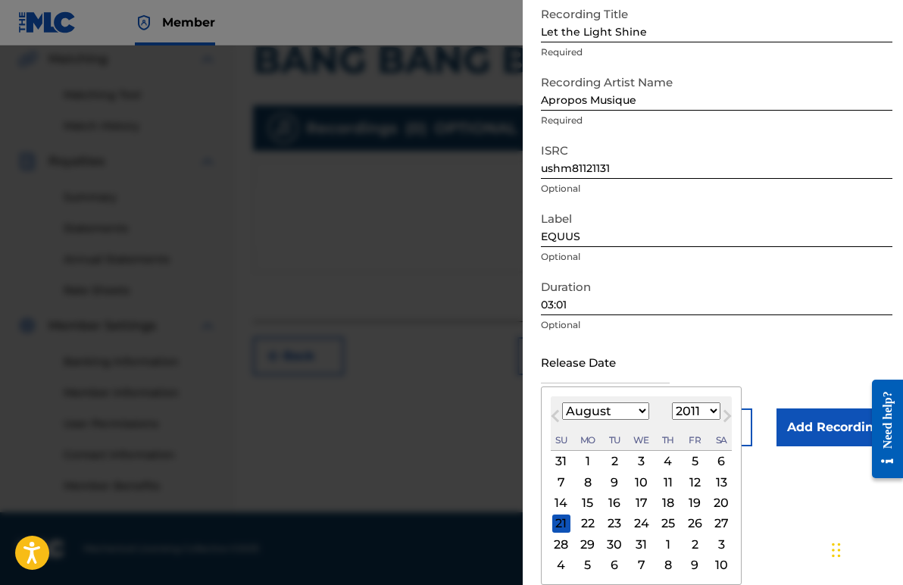
scroll to position [89, 0]
click at [584, 481] on div "8" at bounding box center [588, 482] width 18 height 18
type input "[DATE]"
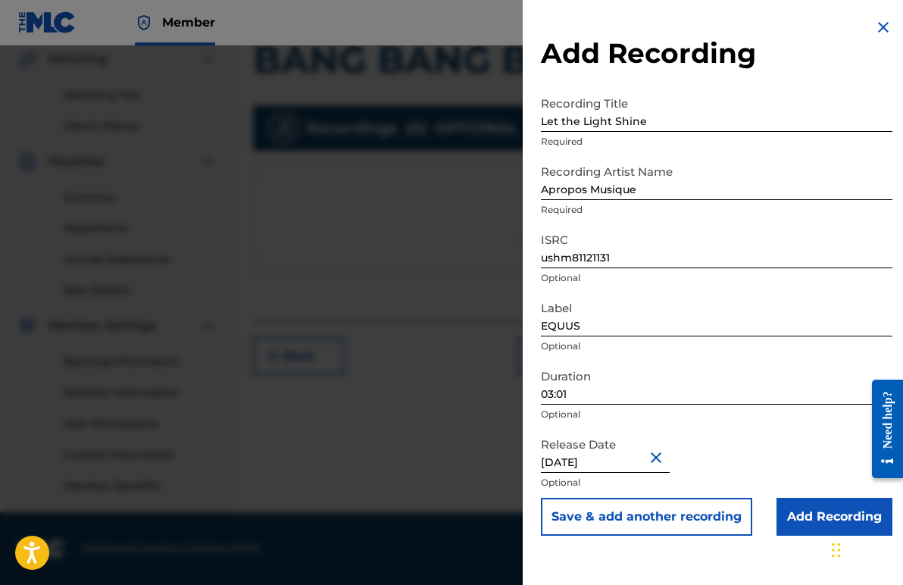
scroll to position [0, 0]
click at [810, 515] on input "Add Recording" at bounding box center [835, 517] width 116 height 38
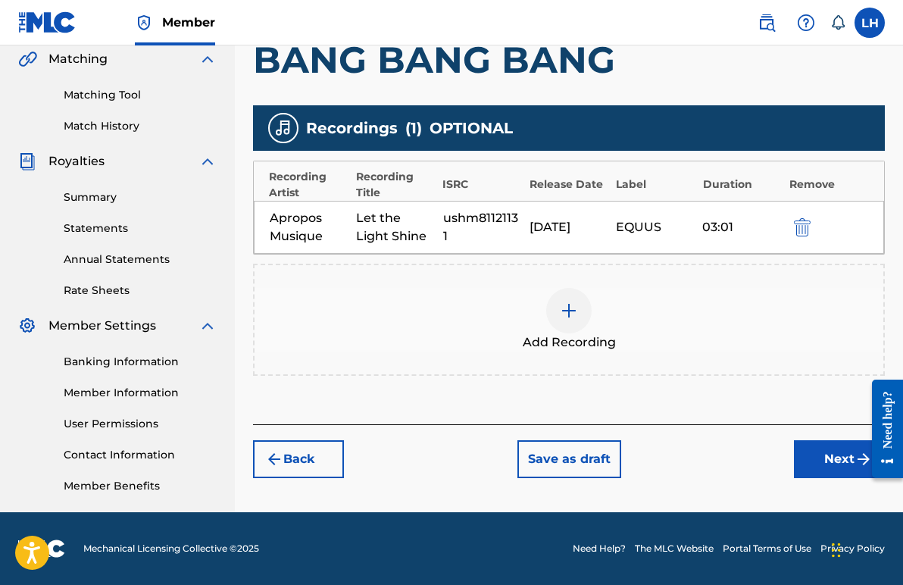
click at [833, 461] on button "Next" at bounding box center [839, 459] width 91 height 38
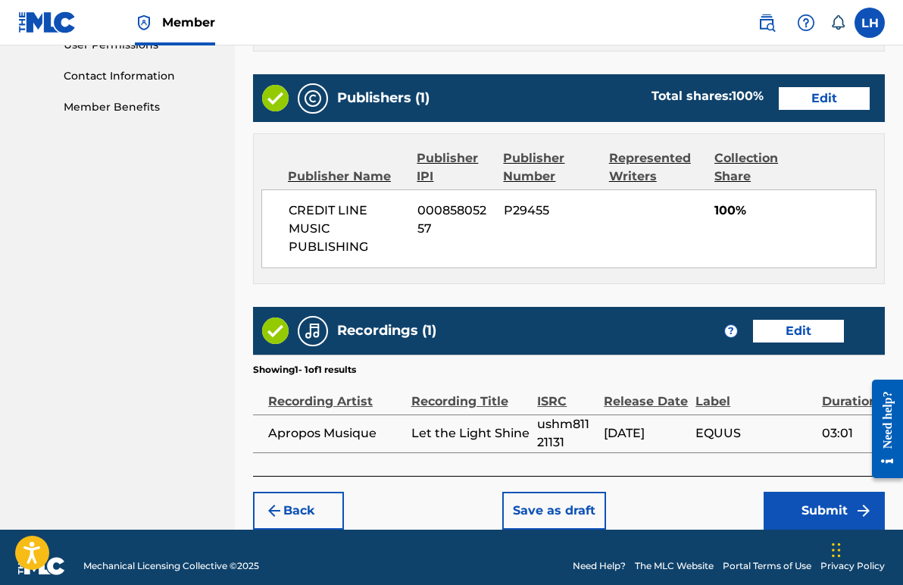
scroll to position [750, 0]
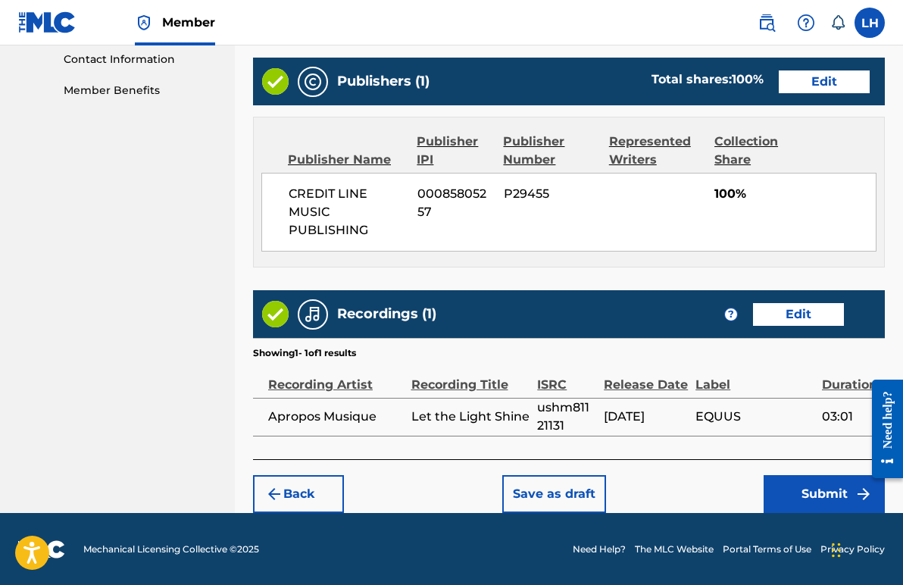
click at [831, 498] on button "Submit" at bounding box center [824, 494] width 121 height 38
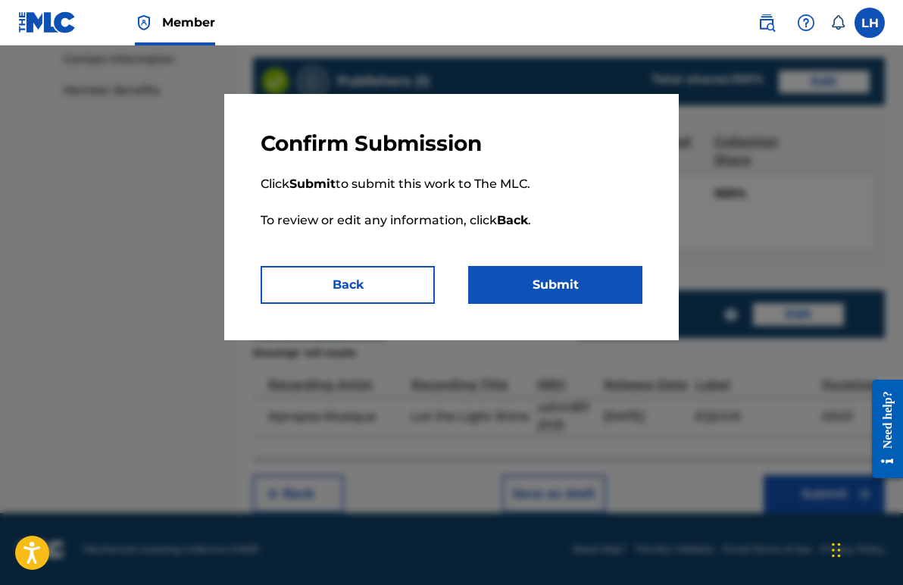
click at [584, 274] on button "Submit" at bounding box center [555, 285] width 174 height 38
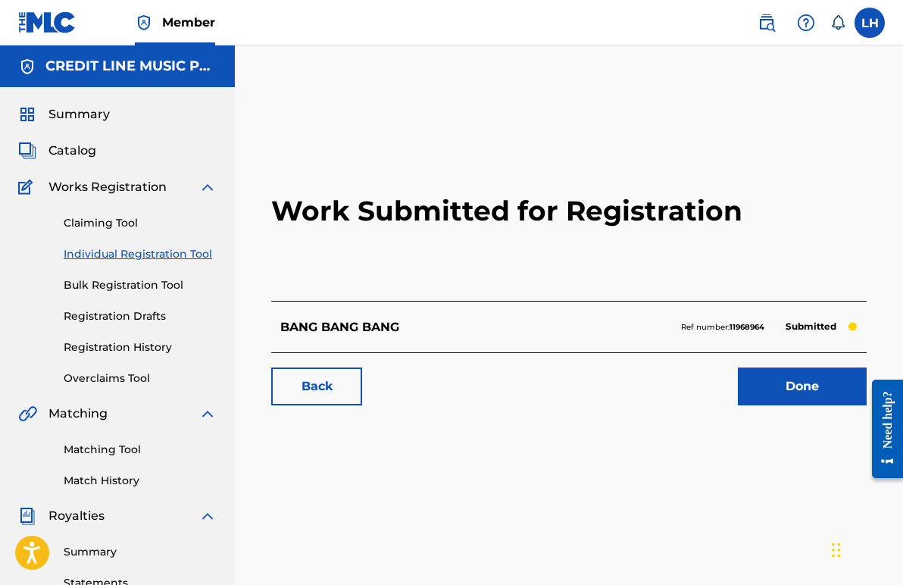
click at [814, 382] on link "Done" at bounding box center [802, 387] width 129 height 38
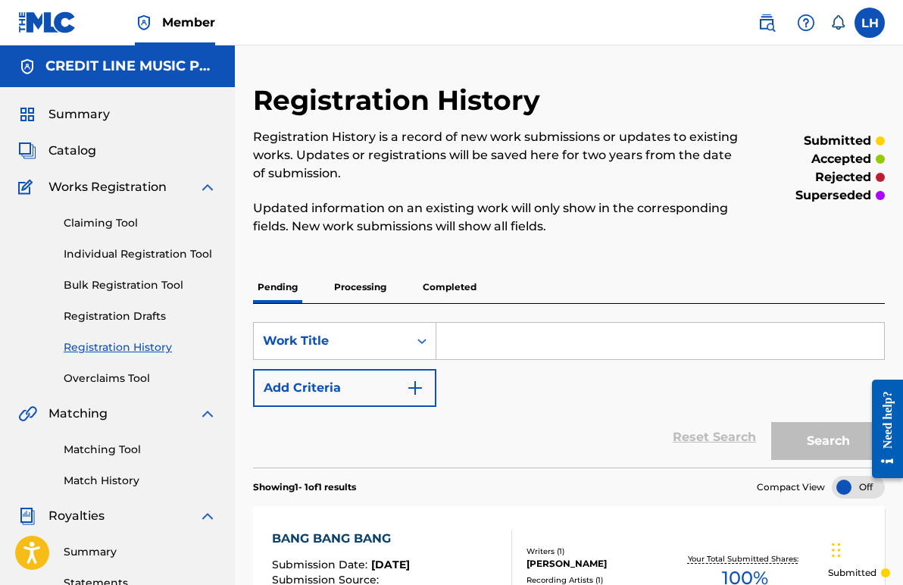
click at [872, 27] on label at bounding box center [870, 23] width 30 height 30
click at [870, 23] on input "LH [PERSON_NAME] [PERSON_NAME] [EMAIL_ADDRESS][DOMAIN_NAME] Notification Prefer…" at bounding box center [870, 23] width 0 height 0
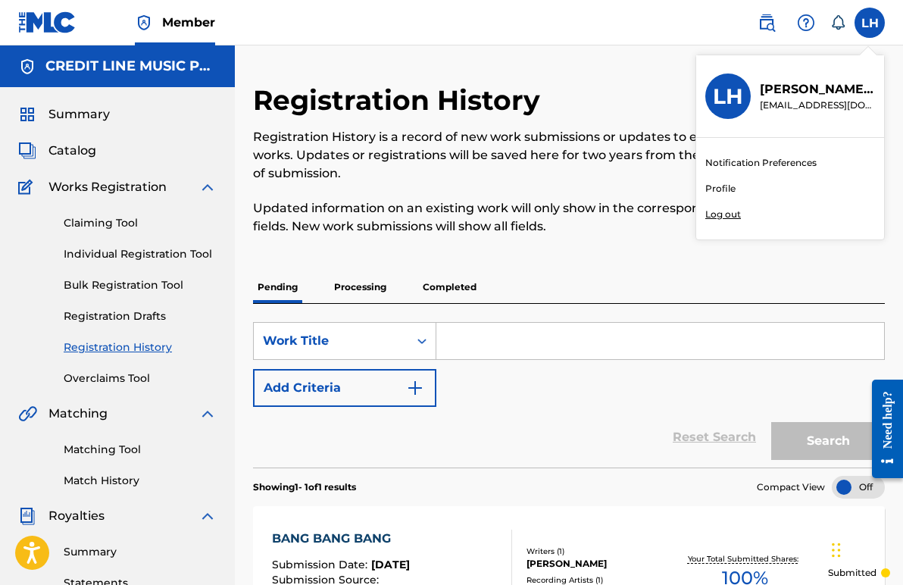
click at [728, 215] on p "Log out" at bounding box center [724, 215] width 36 height 14
click at [870, 23] on input "LH [PERSON_NAME] [PERSON_NAME] [EMAIL_ADDRESS][DOMAIN_NAME] Notification Prefer…" at bounding box center [870, 23] width 0 height 0
